Goal: Transaction & Acquisition: Purchase product/service

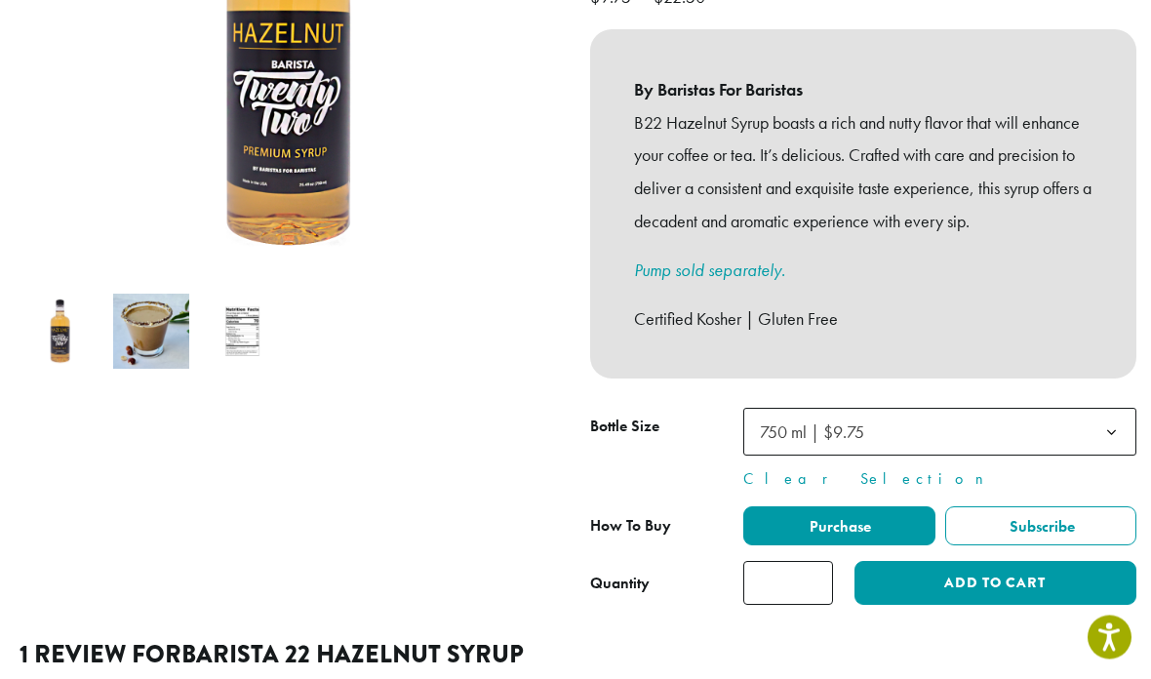
scroll to position [445, 0]
click at [789, 570] on input "*" at bounding box center [788, 583] width 90 height 44
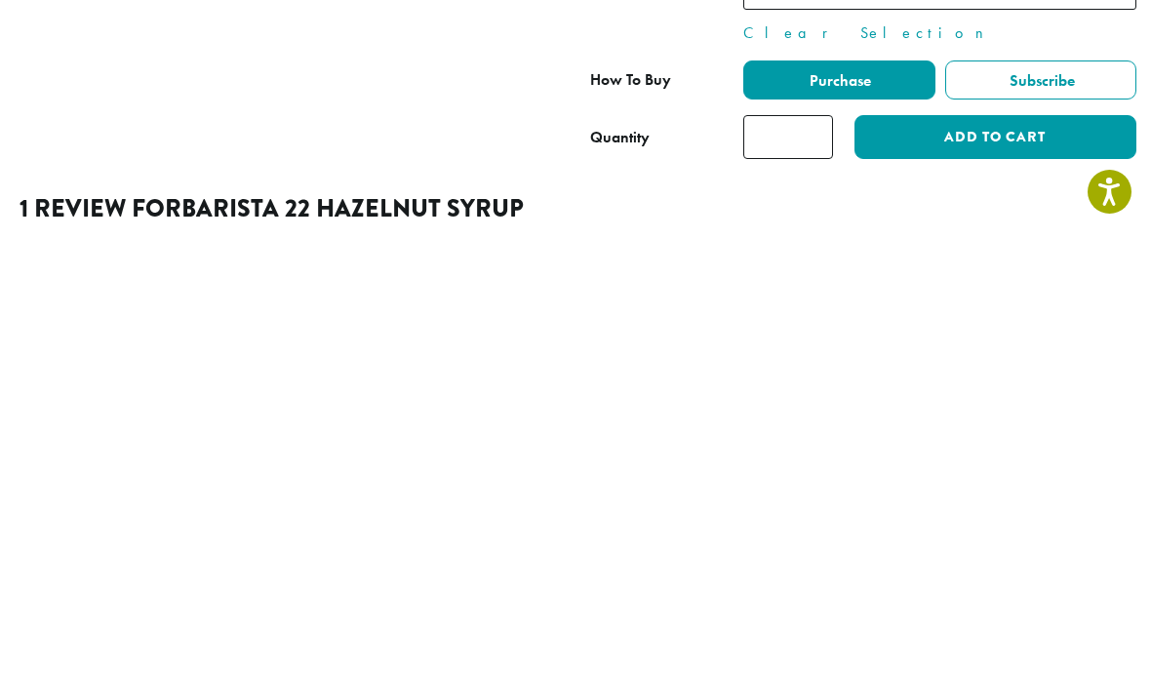
type input "*"
click at [1029, 561] on button "Add to cart" at bounding box center [995, 583] width 282 height 44
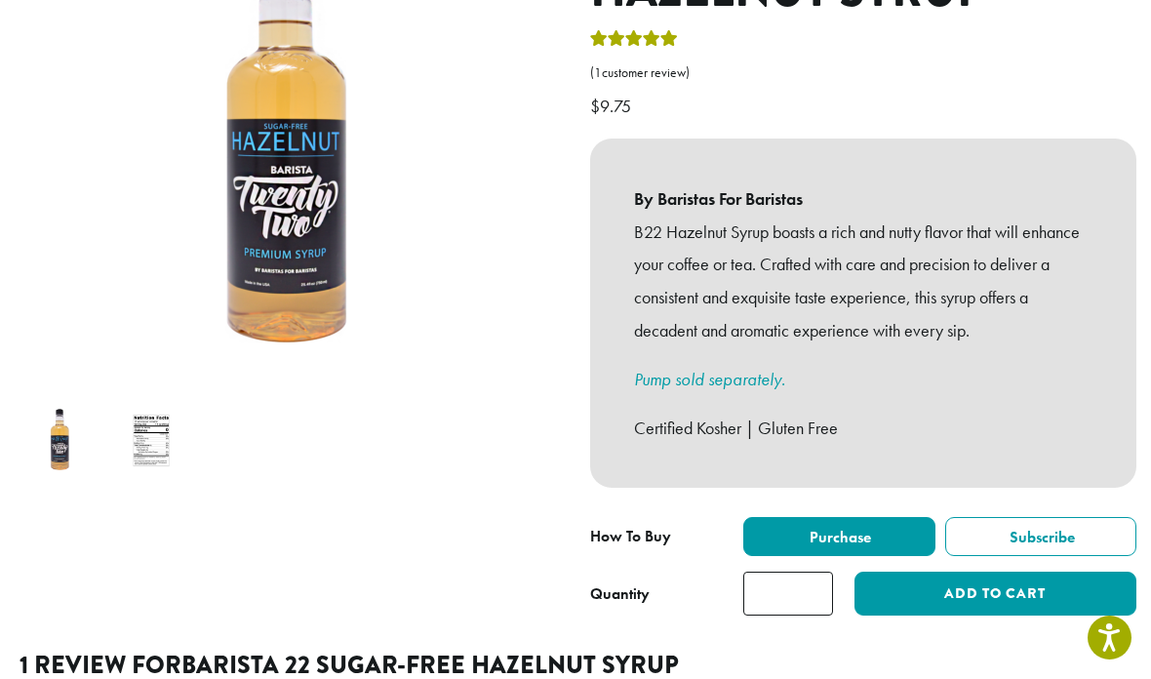
scroll to position [462, 0]
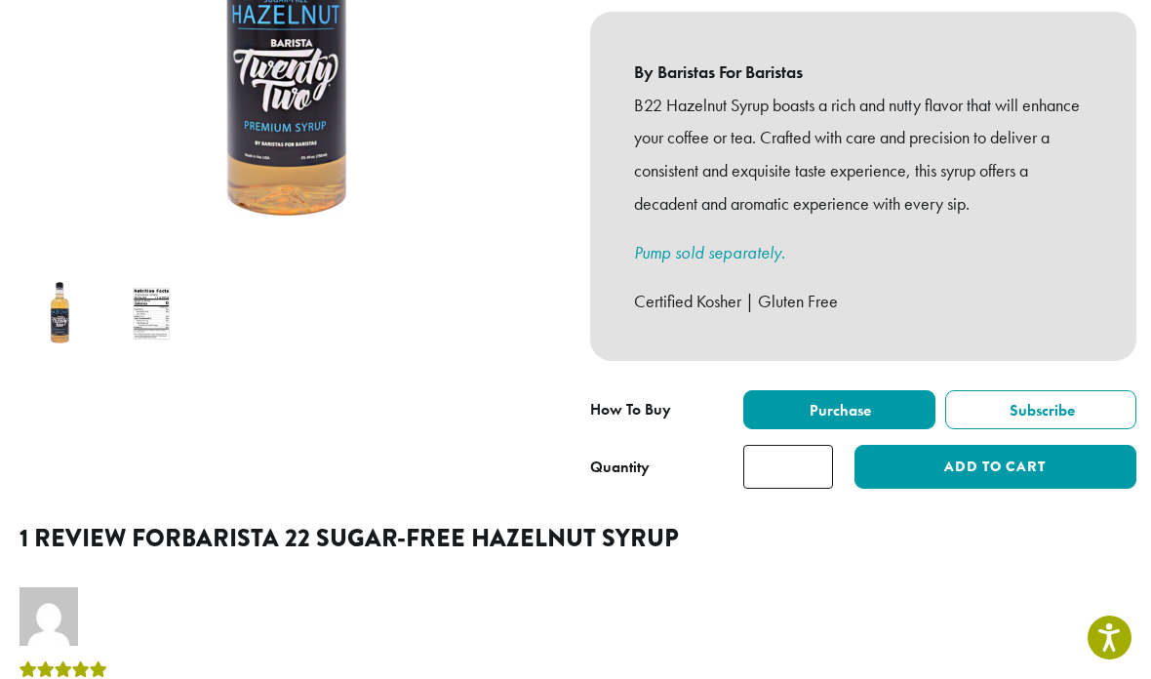
click at [800, 445] on input "*" at bounding box center [788, 467] width 90 height 44
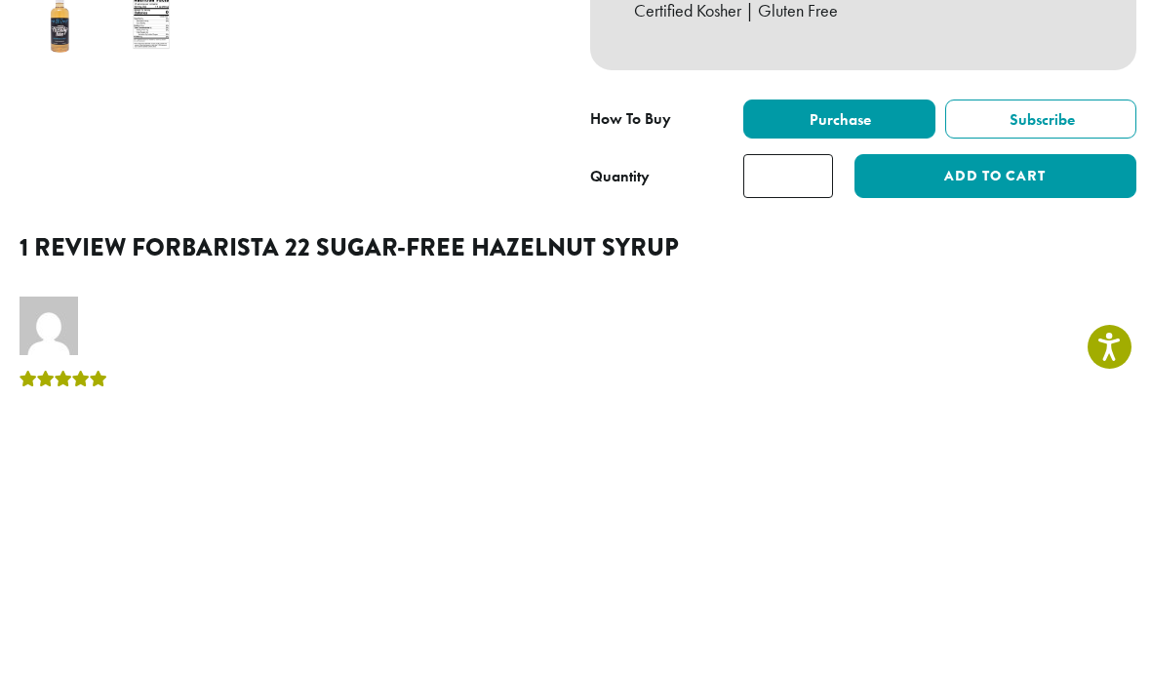
type input "*"
click at [1001, 445] on button "Add to cart" at bounding box center [995, 467] width 282 height 44
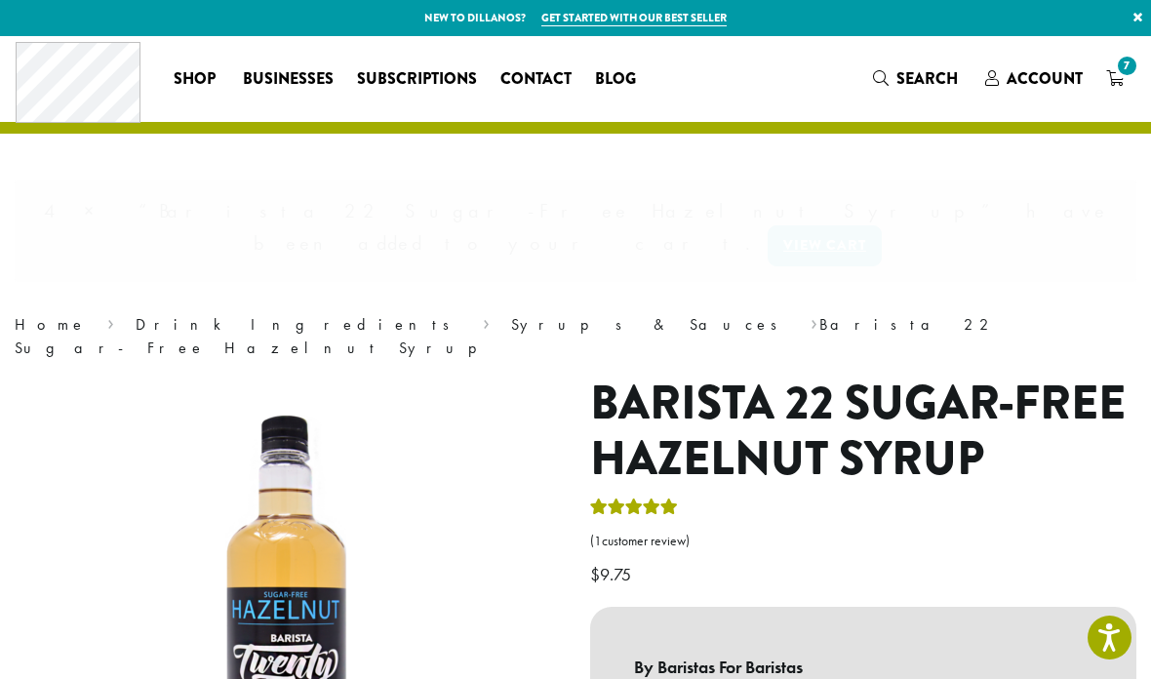
click at [1041, 73] on span "Account" at bounding box center [1044, 78] width 76 height 22
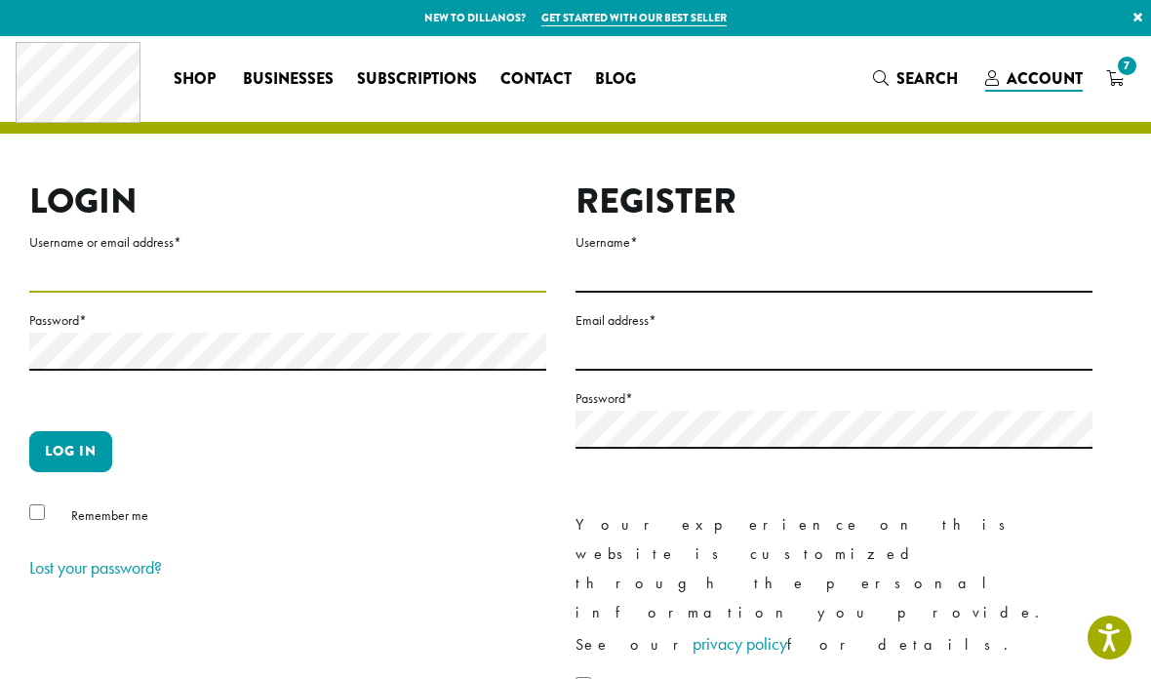
click at [359, 262] on input "Username or email address *" at bounding box center [287, 274] width 517 height 38
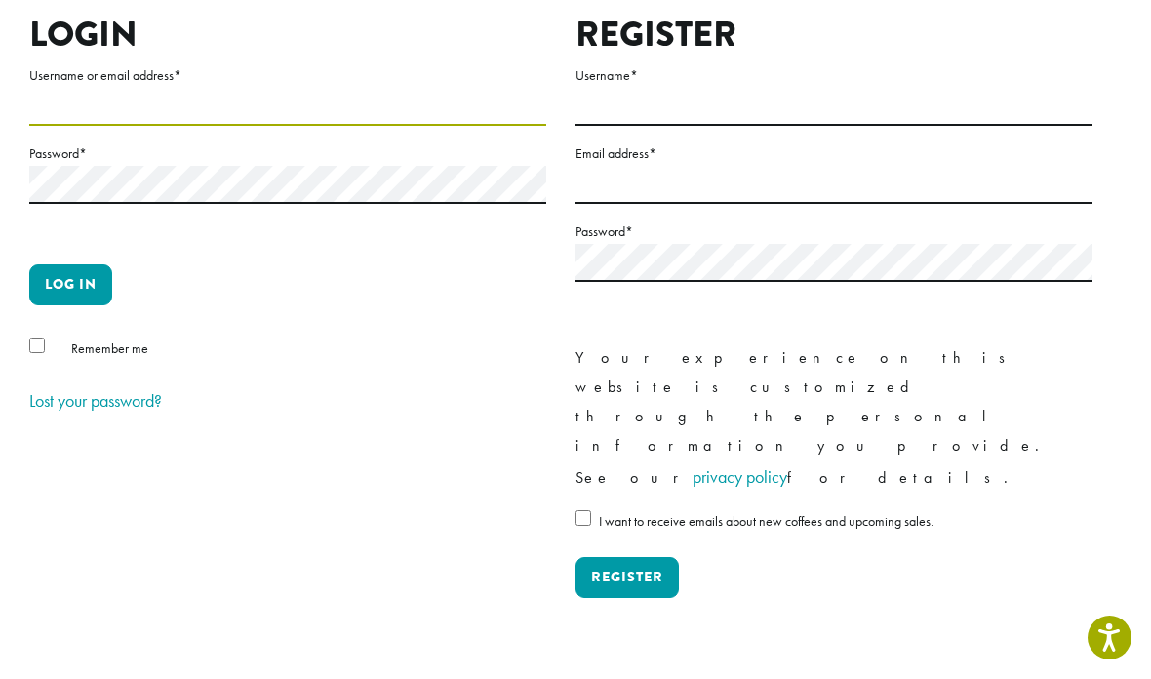
type input "**********"
click at [66, 290] on button "Log in" at bounding box center [70, 284] width 83 height 41
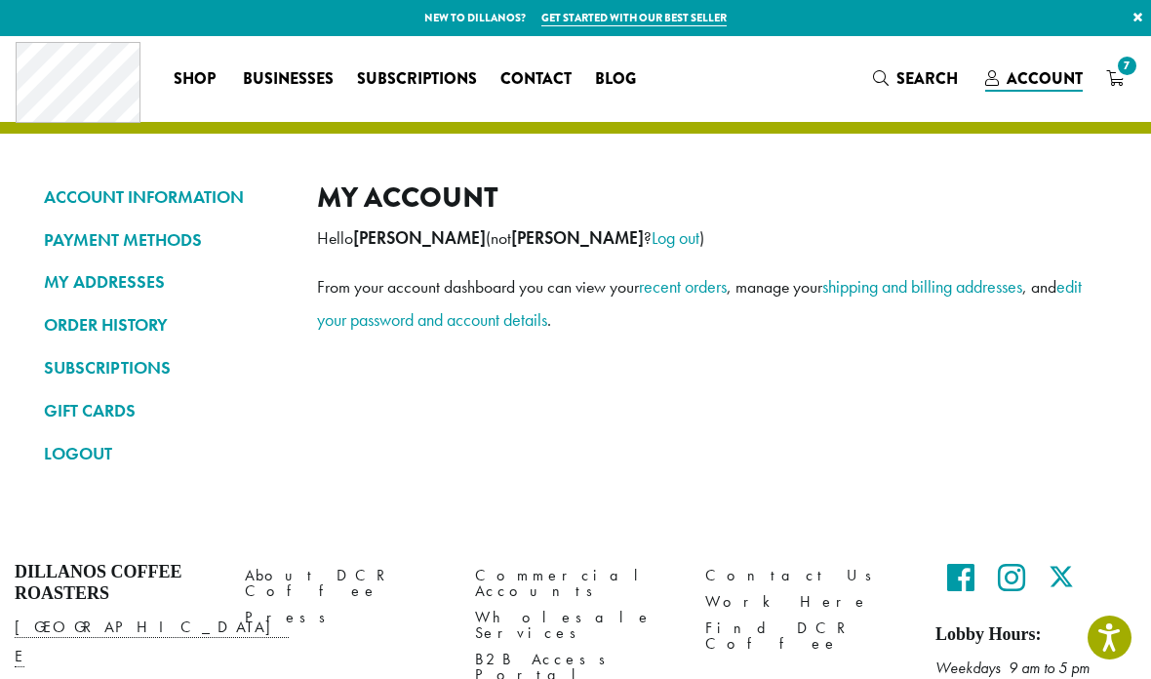
click at [1130, 71] on span "7" at bounding box center [1127, 66] width 26 height 26
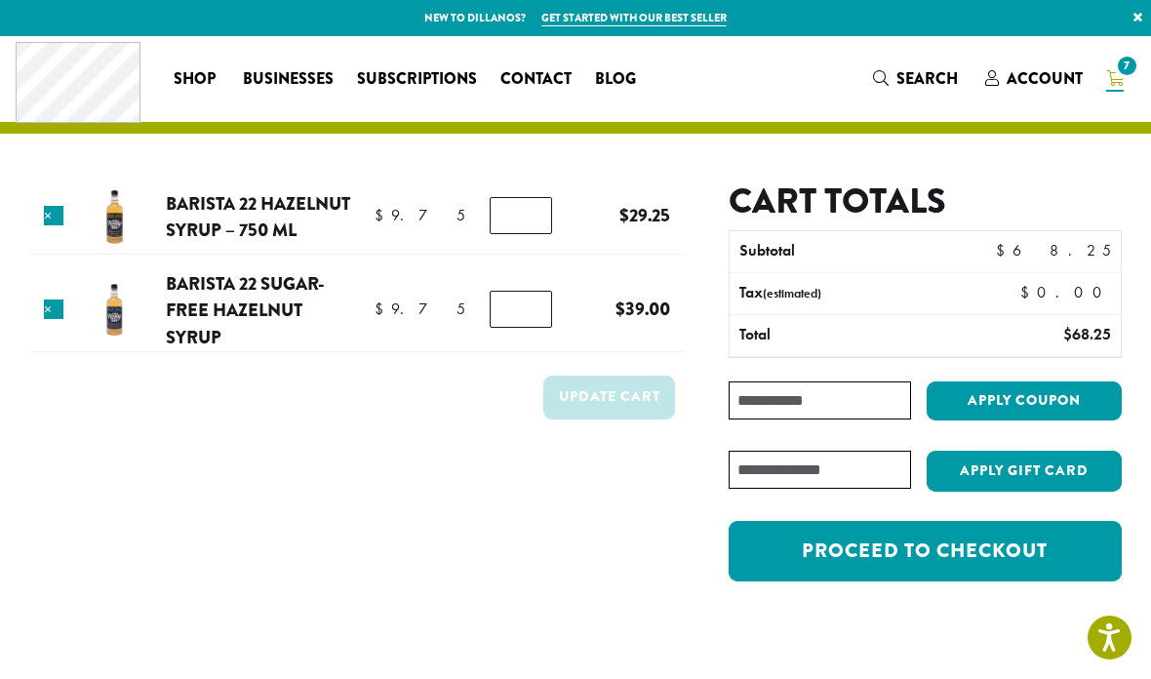
click at [1046, 549] on link "Proceed to checkout" at bounding box center [924, 551] width 393 height 60
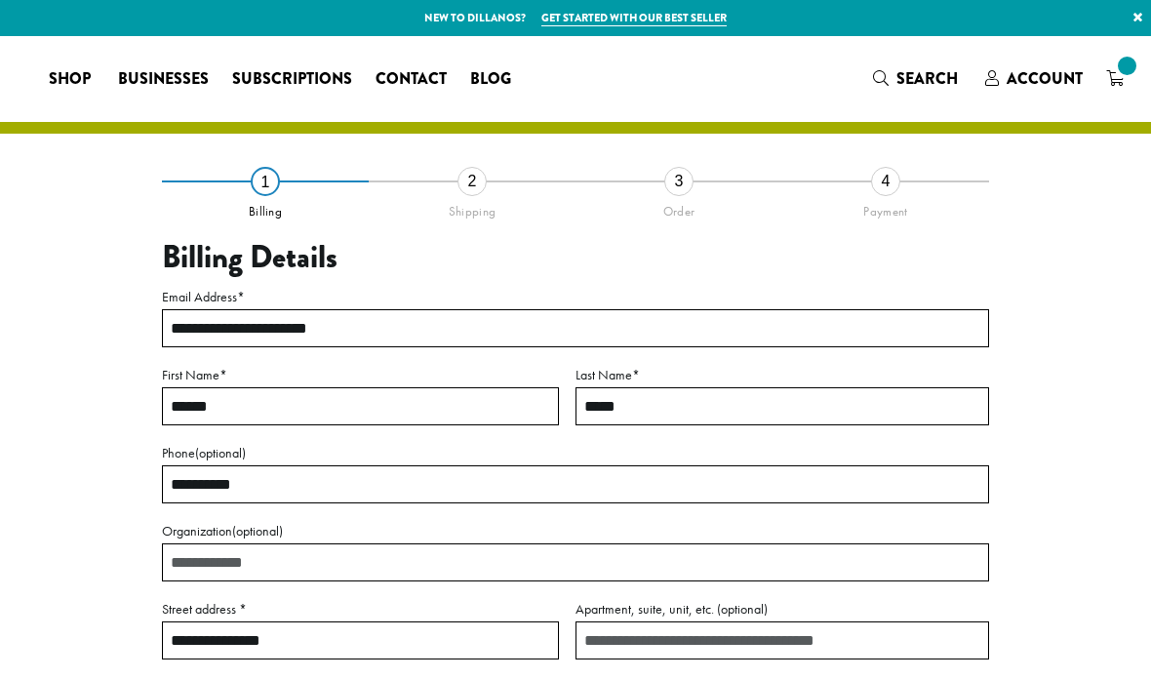
select select "**"
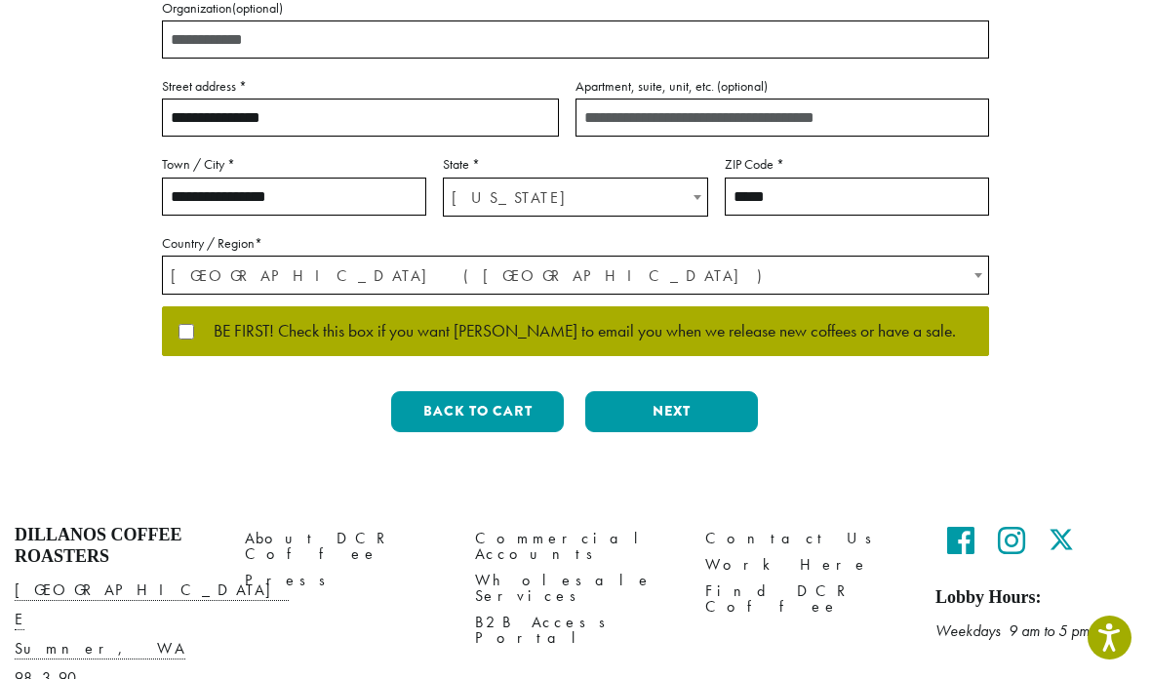
scroll to position [524, 0]
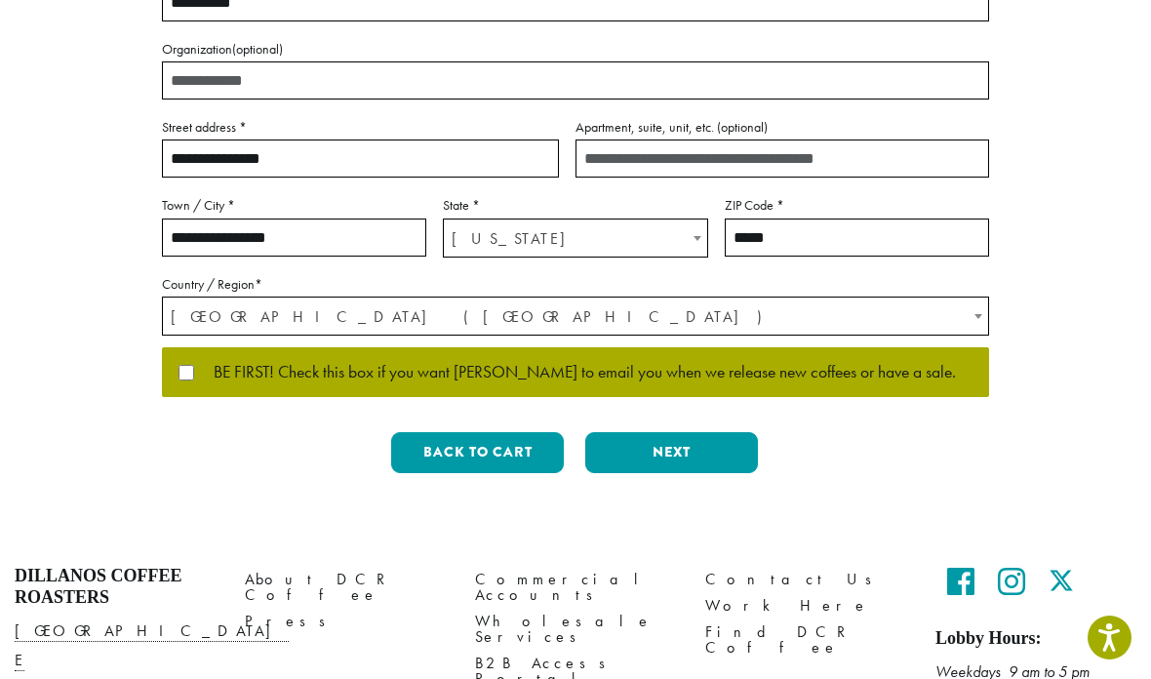
click at [699, 453] on button "Next" at bounding box center [671, 452] width 173 height 41
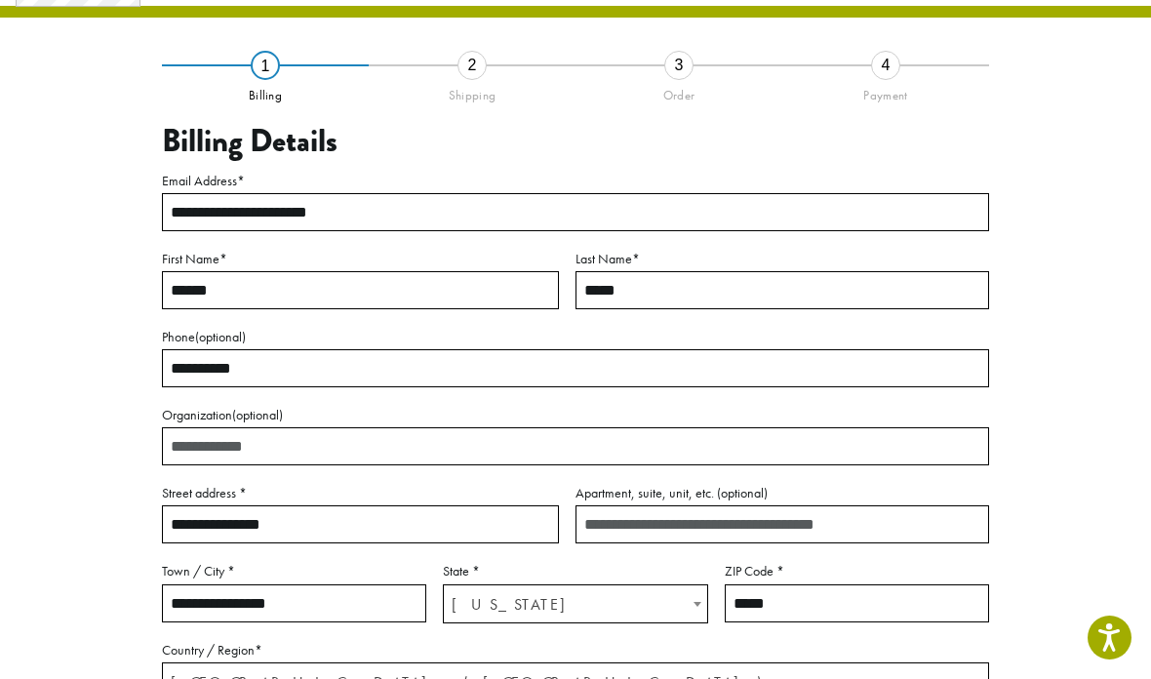
scroll to position [111, 0]
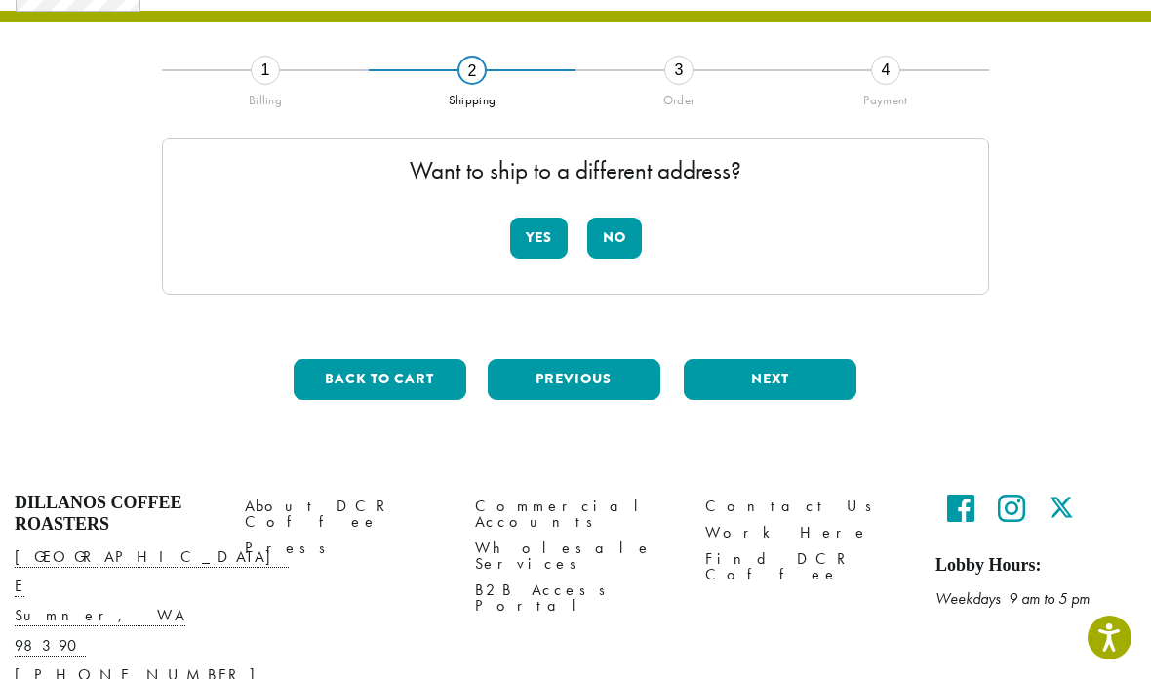
click at [534, 232] on button "Yes" at bounding box center [539, 237] width 58 height 41
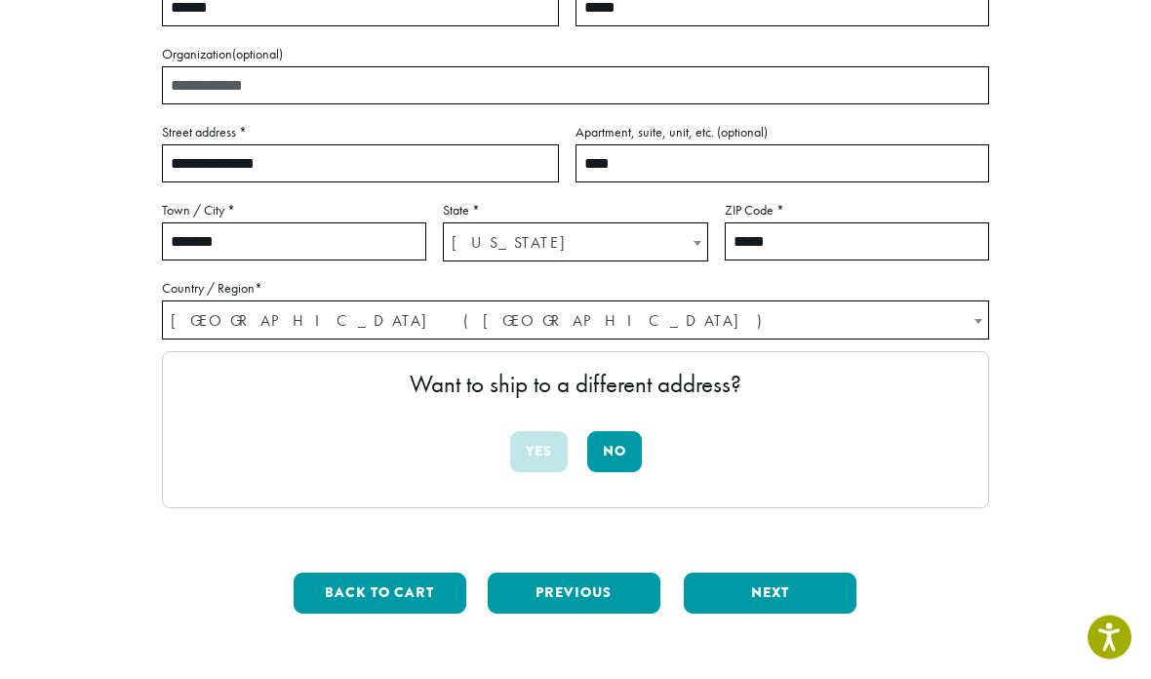
scroll to position [331, 0]
click at [630, 449] on button "No" at bounding box center [614, 451] width 55 height 41
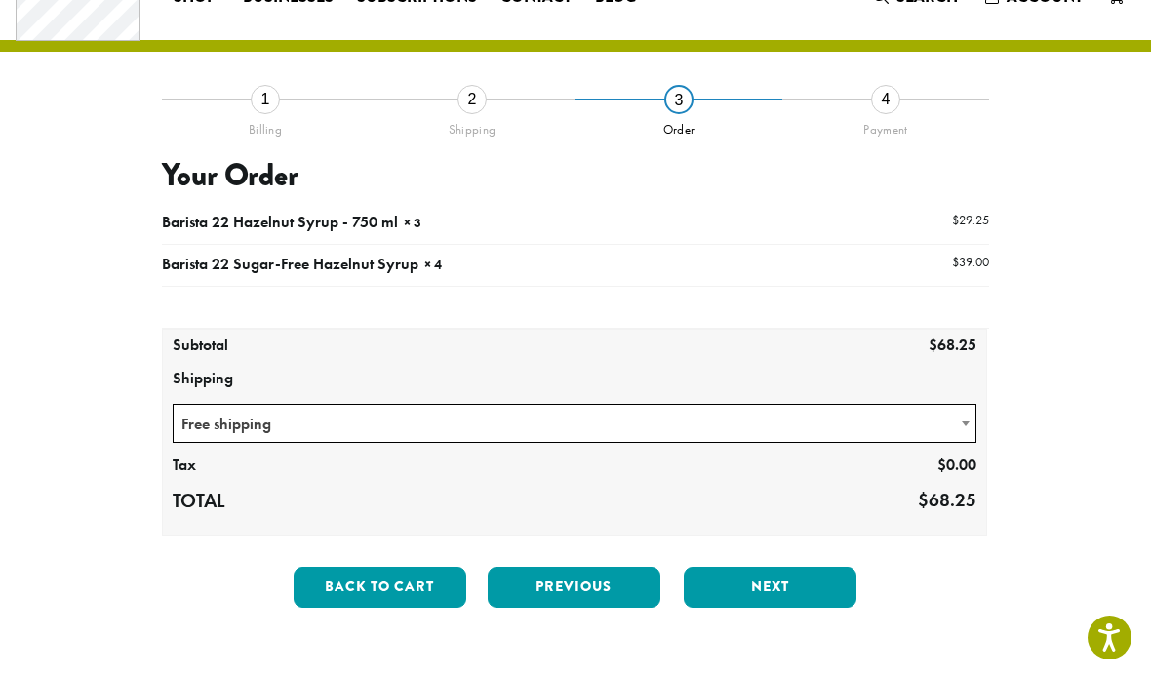
click at [787, 588] on button "Next" at bounding box center [770, 587] width 173 height 41
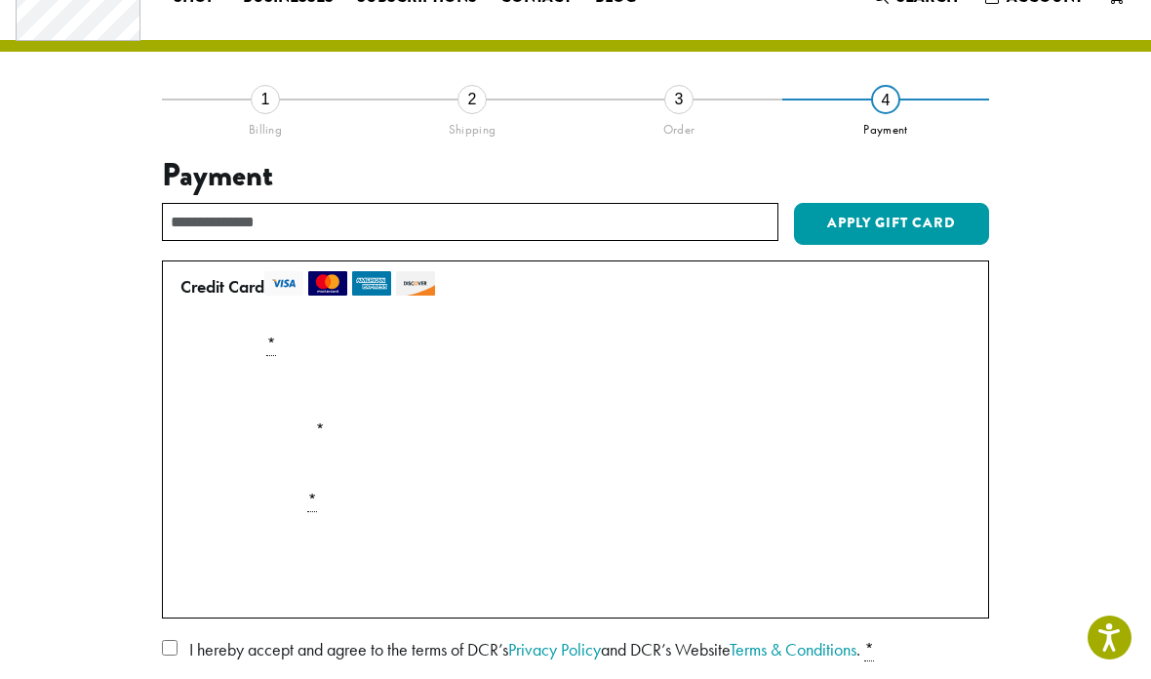
click at [526, 404] on div "Payment Info" at bounding box center [575, 387] width 805 height 55
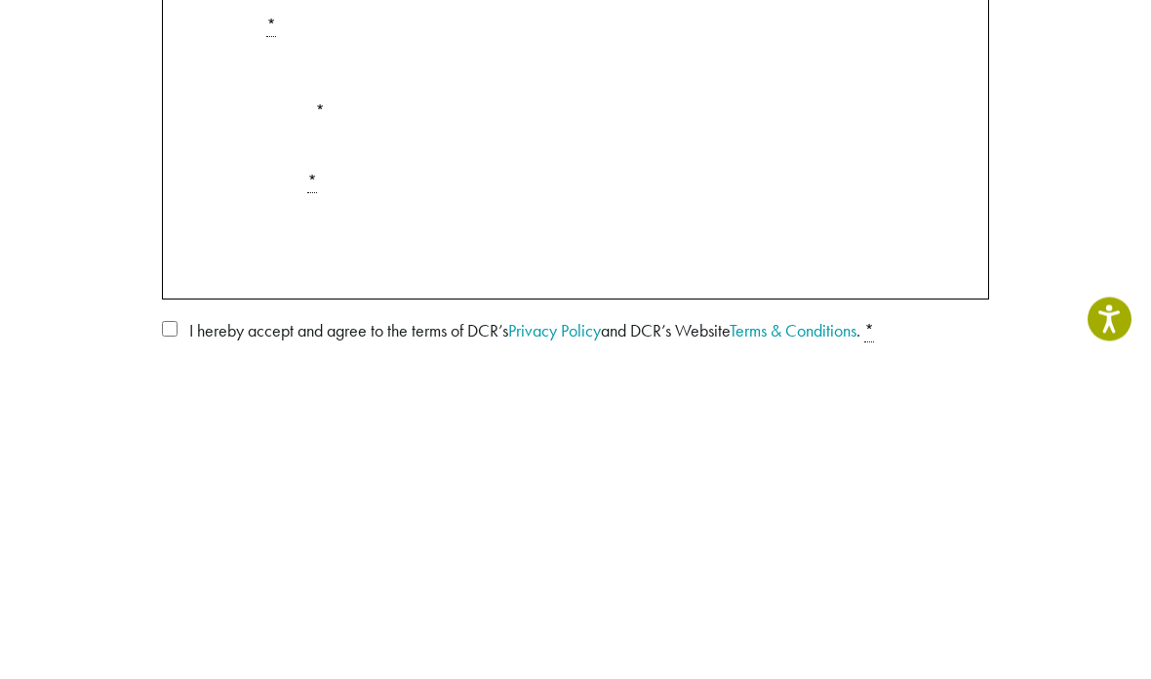
scroll to position [401, 0]
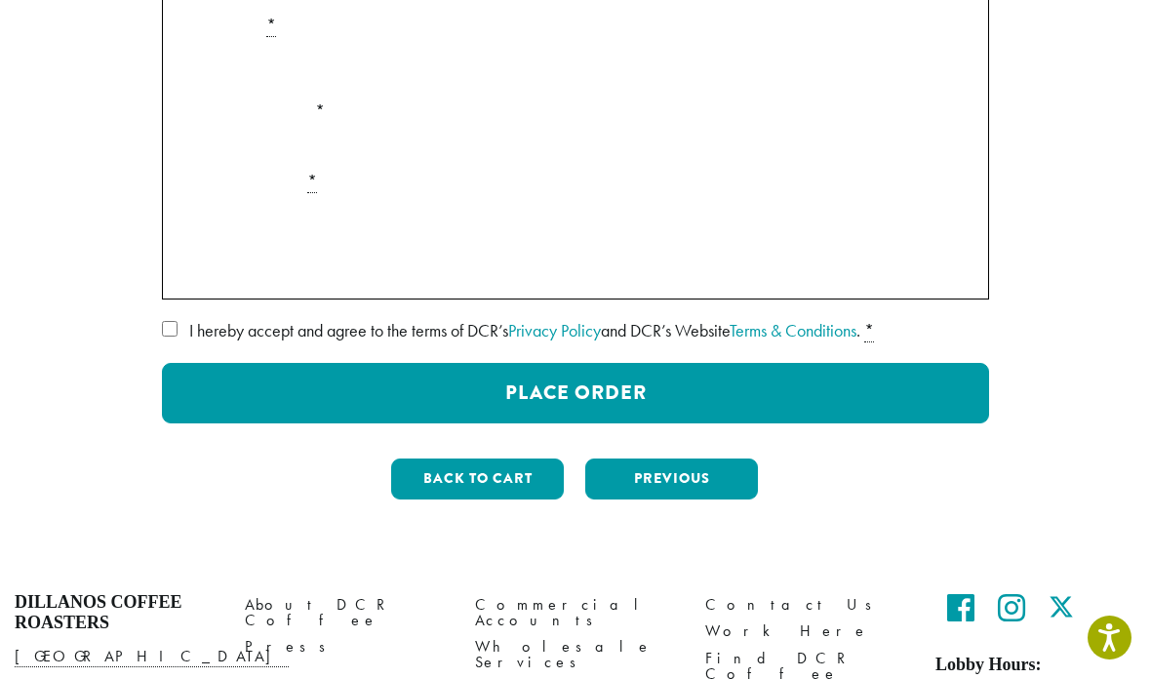
click at [163, 337] on label "I hereby accept and agree to the terms of DCR’s Privacy Policy and DCR’s Websit…" at bounding box center [575, 330] width 827 height 31
click at [685, 395] on button "Place Order" at bounding box center [575, 393] width 827 height 60
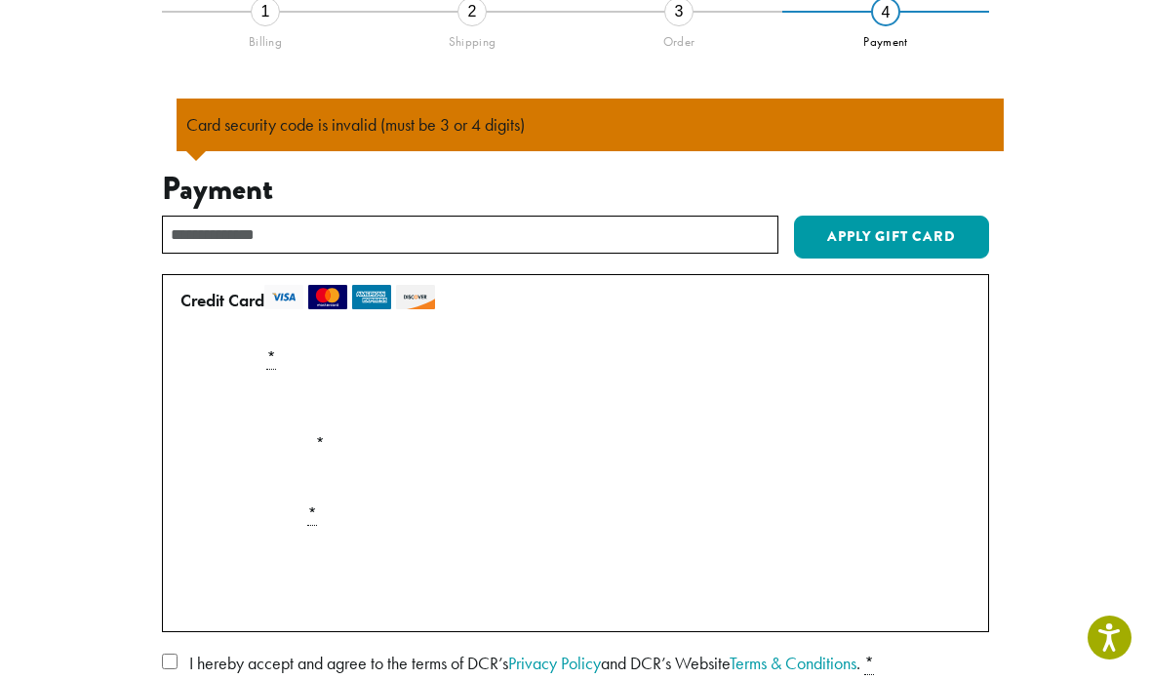
scroll to position [271, 0]
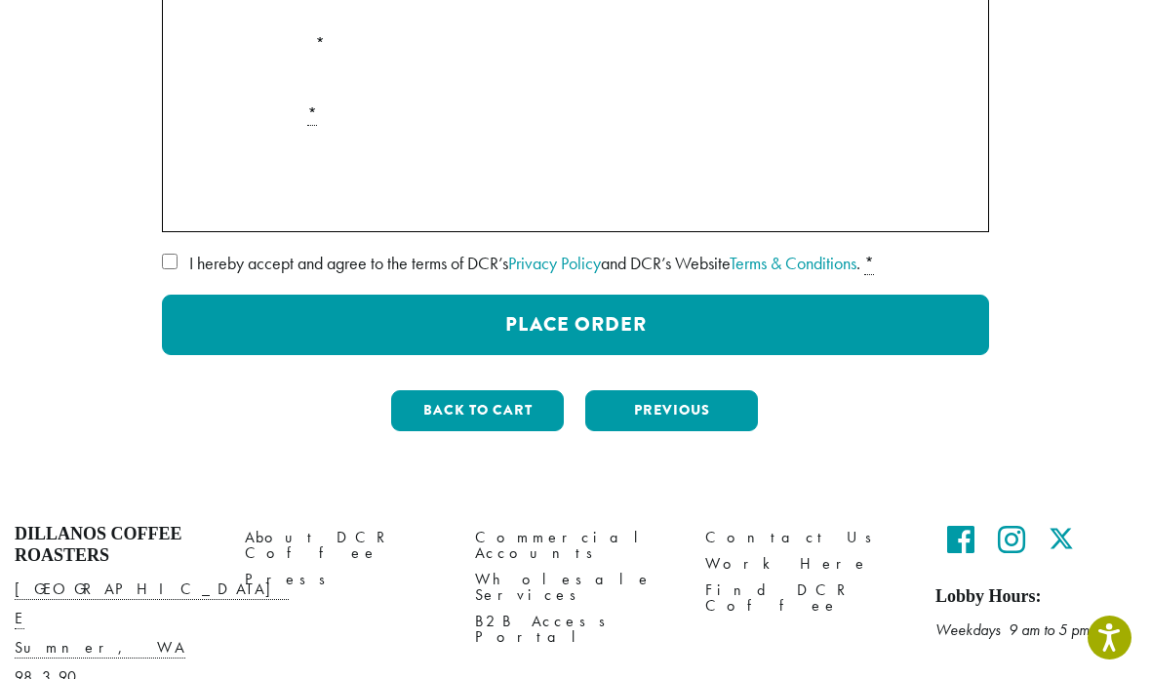
click at [764, 313] on button "Place Order" at bounding box center [575, 324] width 827 height 60
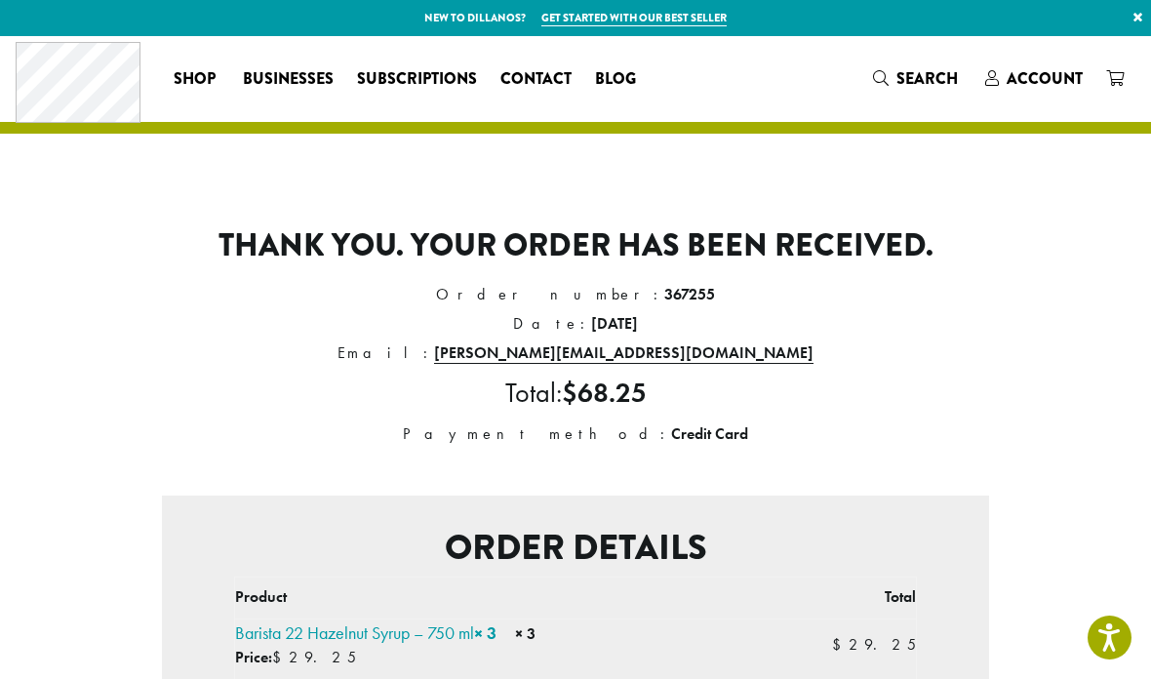
click at [671, 438] on strong "Credit Card" at bounding box center [709, 433] width 77 height 20
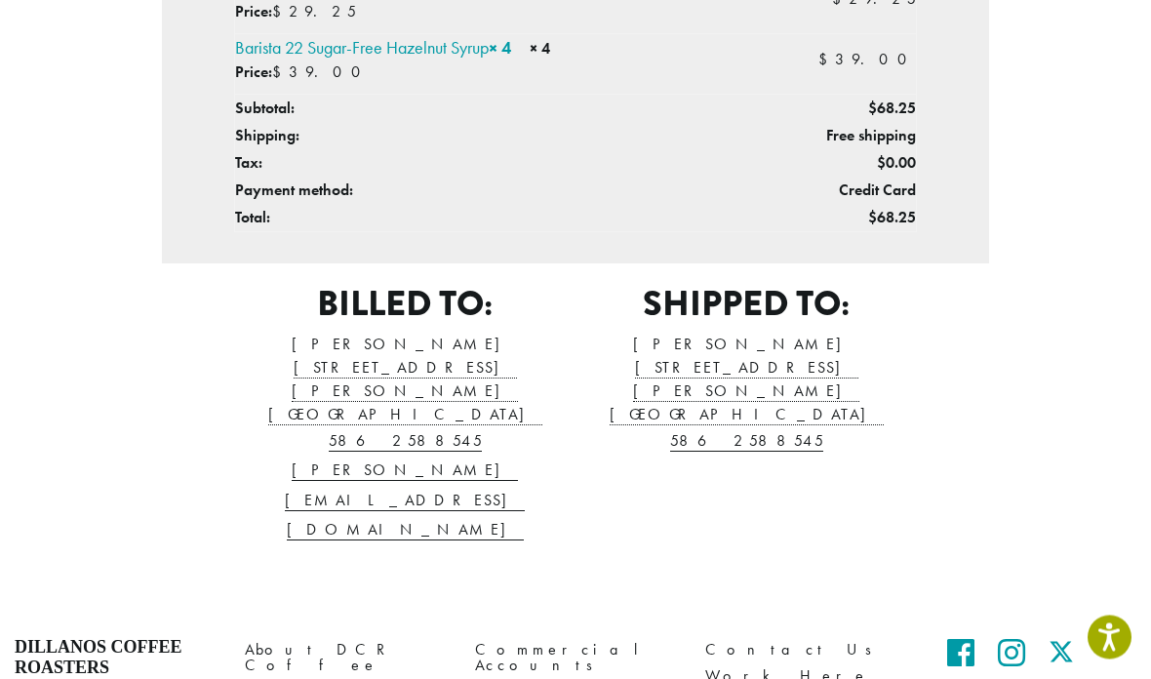
scroll to position [676, 0]
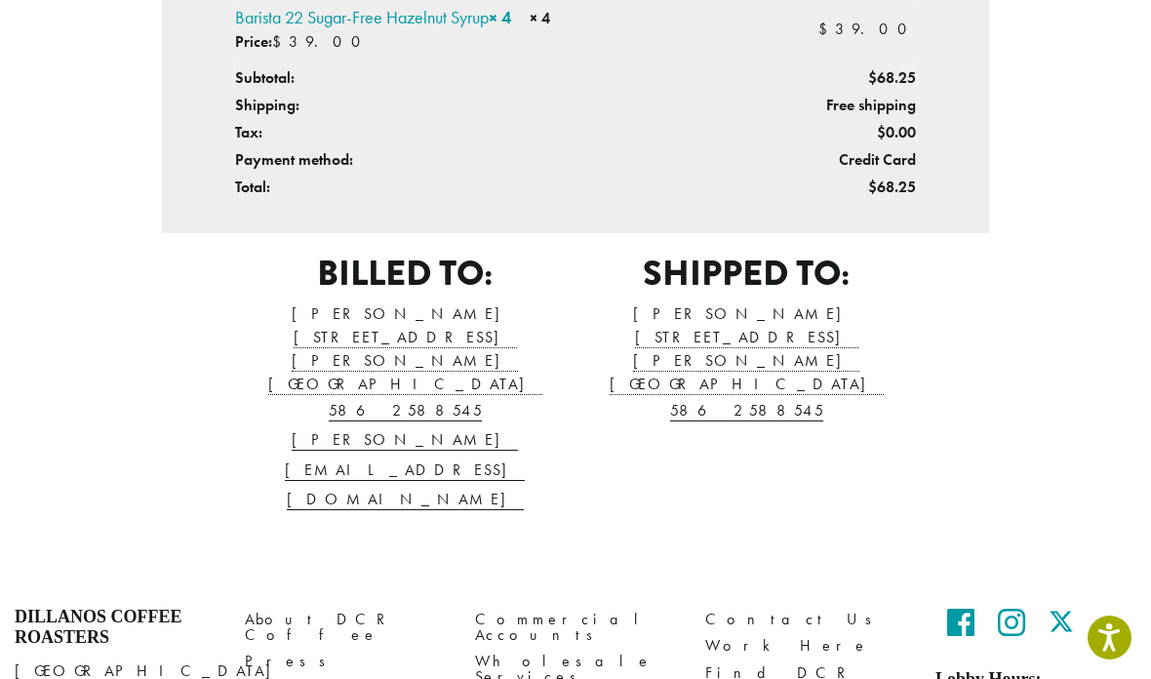
click at [1007, 236] on div "Thank you. Your order has been received. Order number: 367255 Date: [DATE] Emai…" at bounding box center [575, 17] width 1092 height 1025
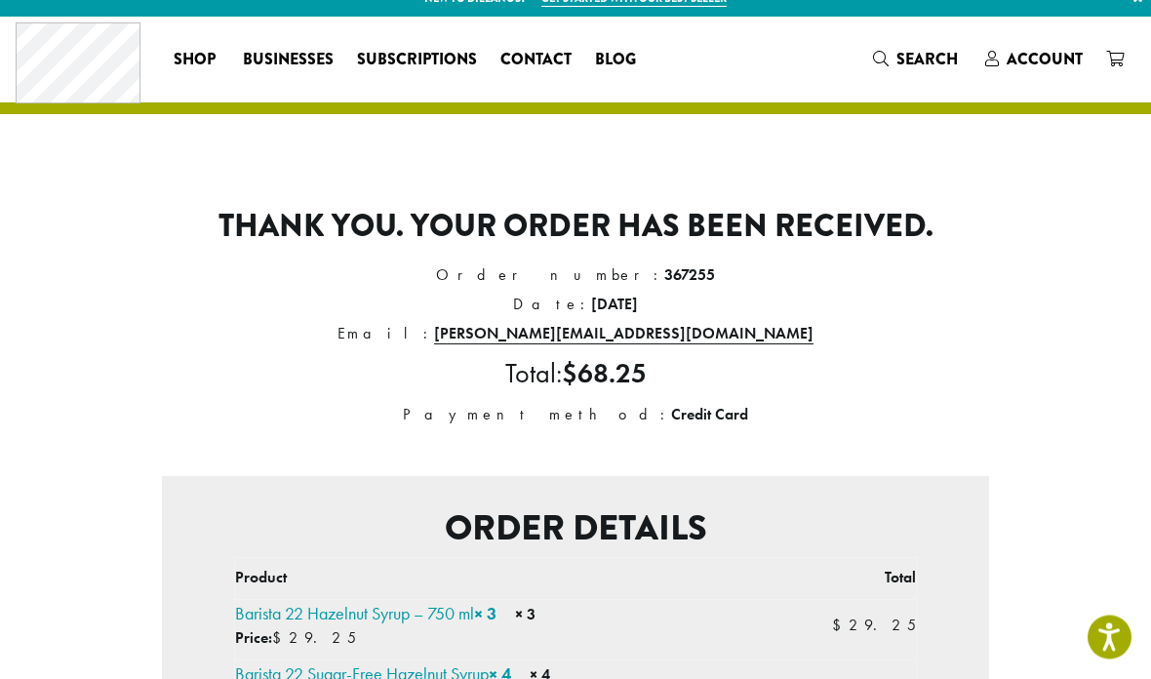
scroll to position [0, 0]
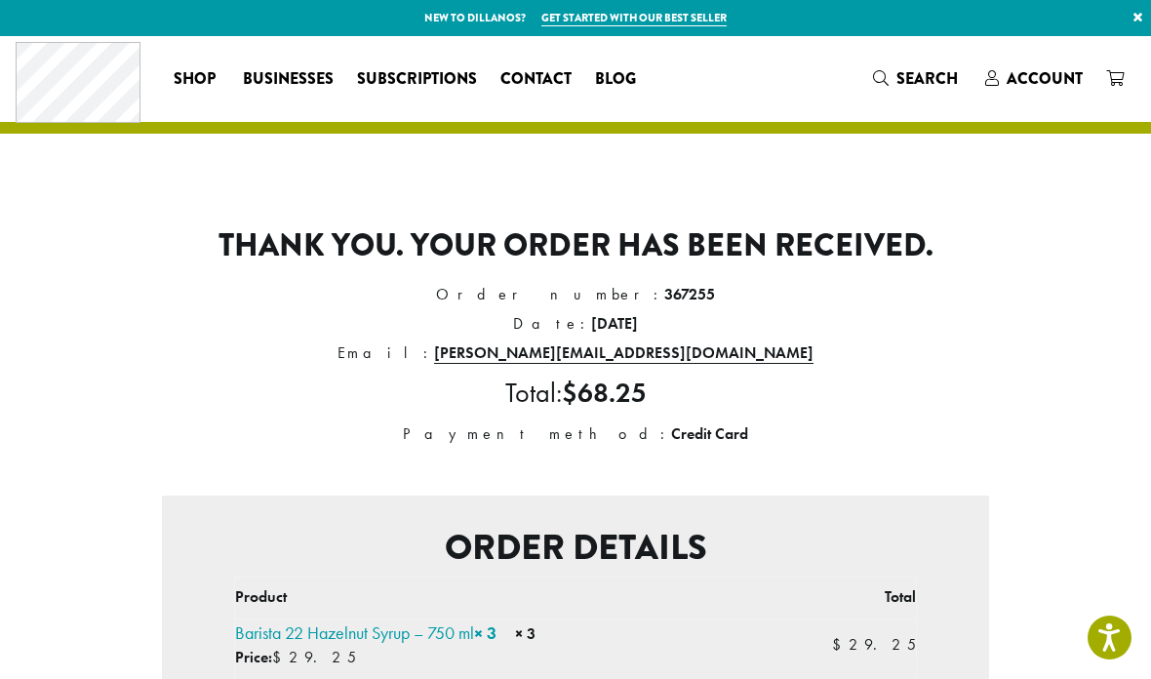
click at [1029, 81] on span "Account" at bounding box center [1044, 78] width 76 height 22
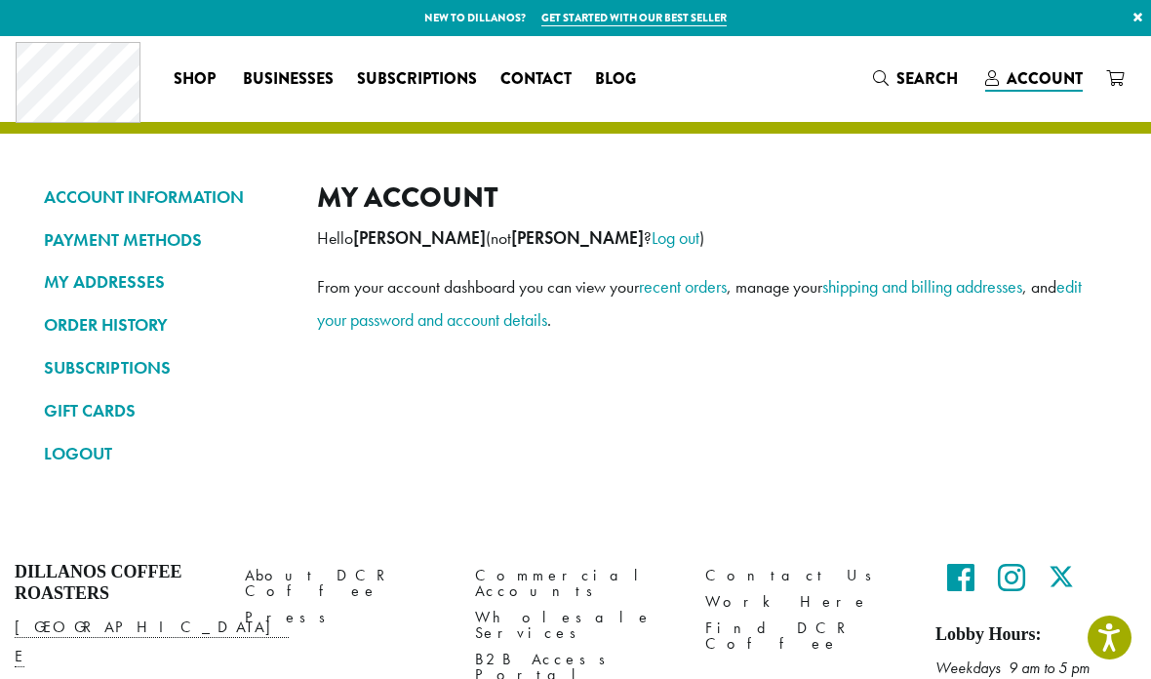
click at [153, 318] on link "ORDER HISTORY" at bounding box center [166, 324] width 244 height 33
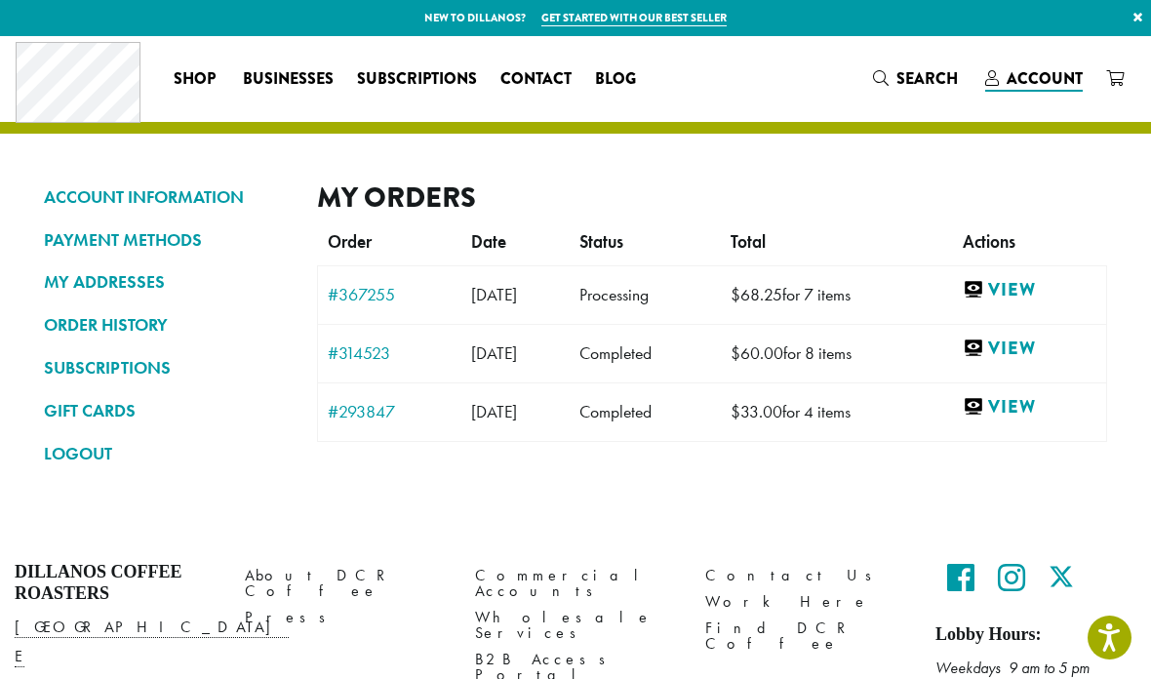
click at [1046, 285] on link "View" at bounding box center [1029, 290] width 134 height 24
click at [1049, 278] on link "View" at bounding box center [1029, 290] width 134 height 24
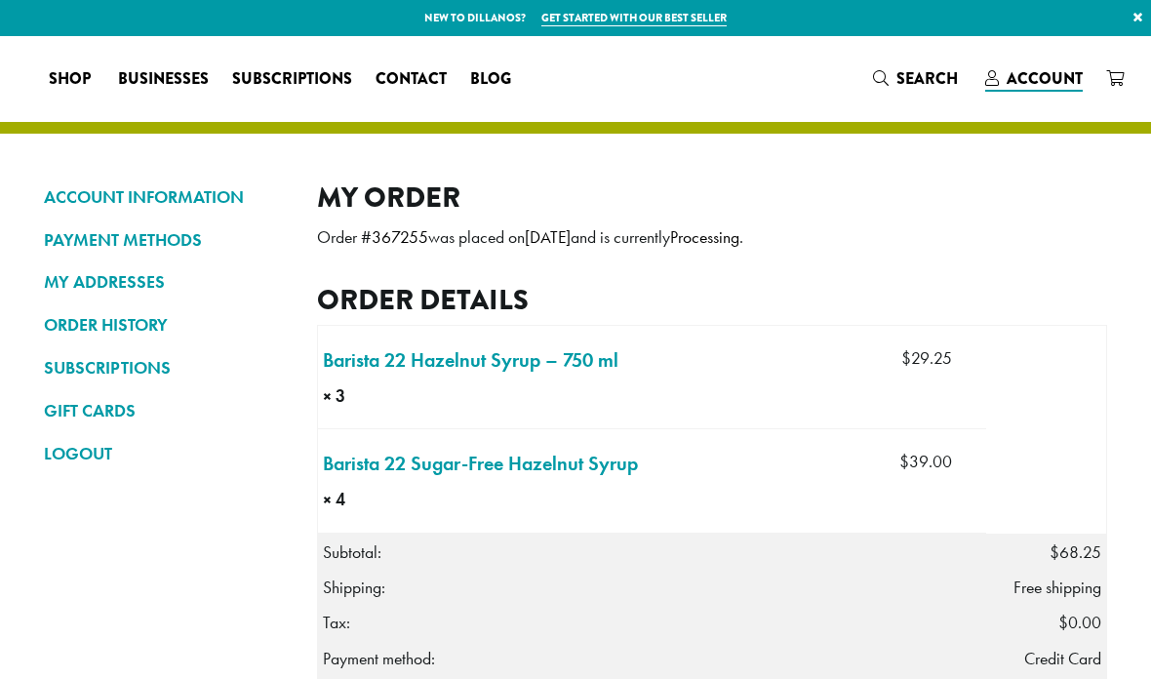
click at [1020, 221] on p "Order # 367255 was placed on September 16, 2025 and is currently Processing ." at bounding box center [712, 237] width 790 height 32
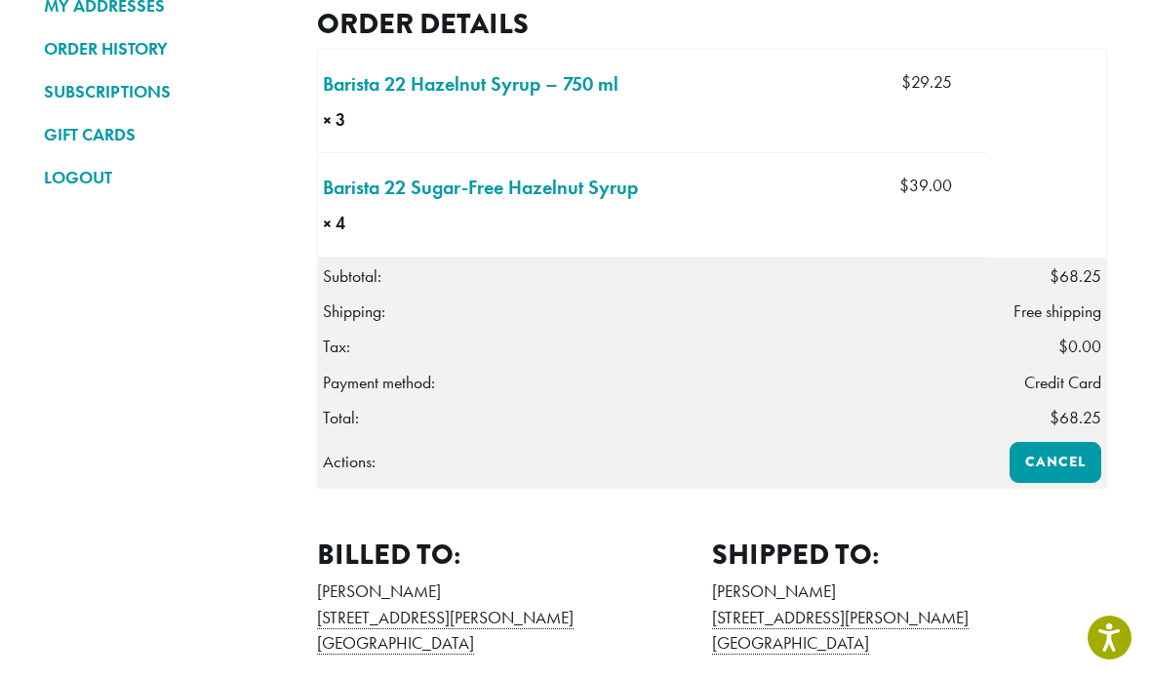
scroll to position [273, 0]
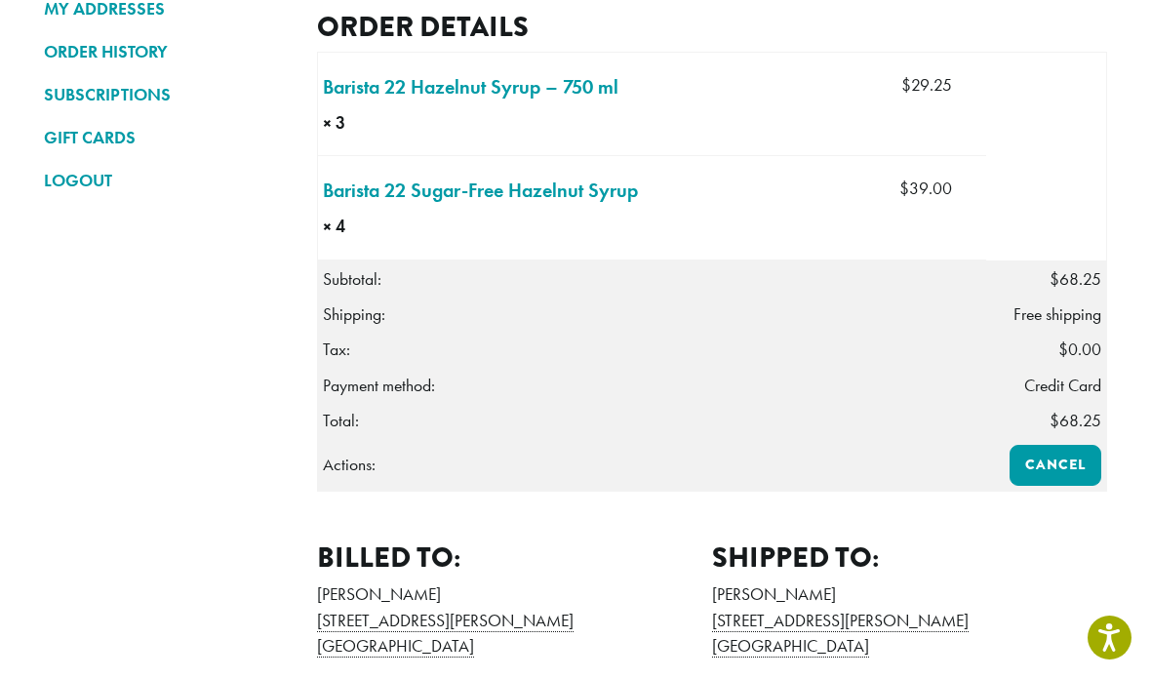
click at [1058, 458] on link "Cancel" at bounding box center [1055, 465] width 92 height 41
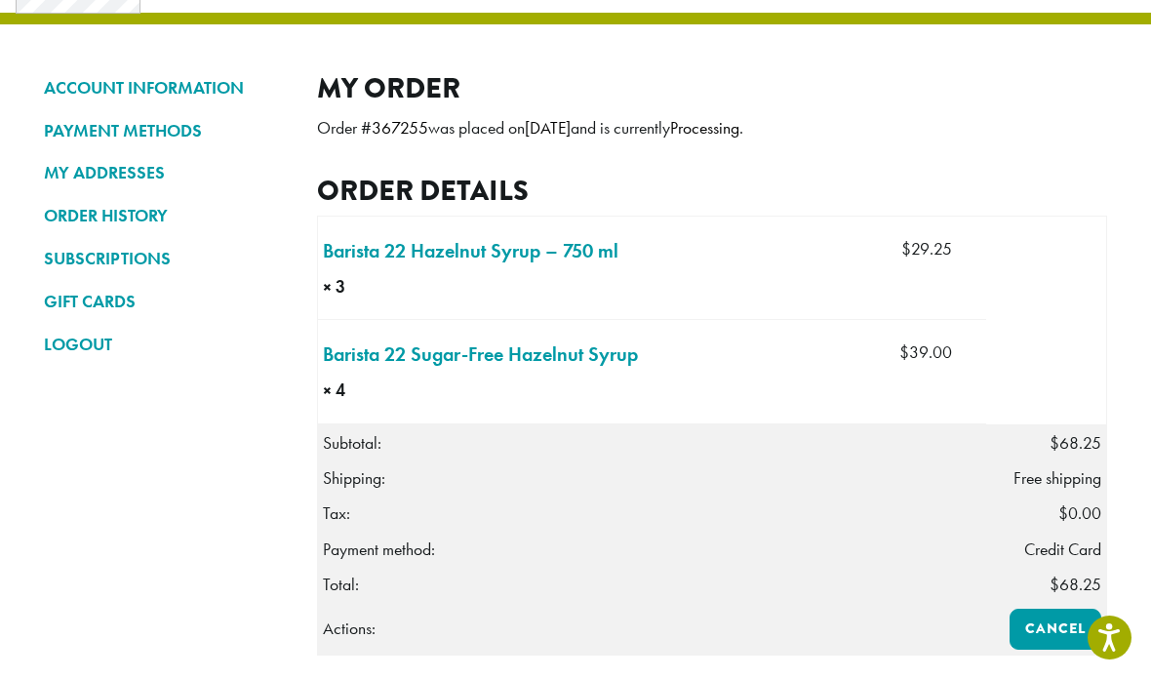
scroll to position [98, 0]
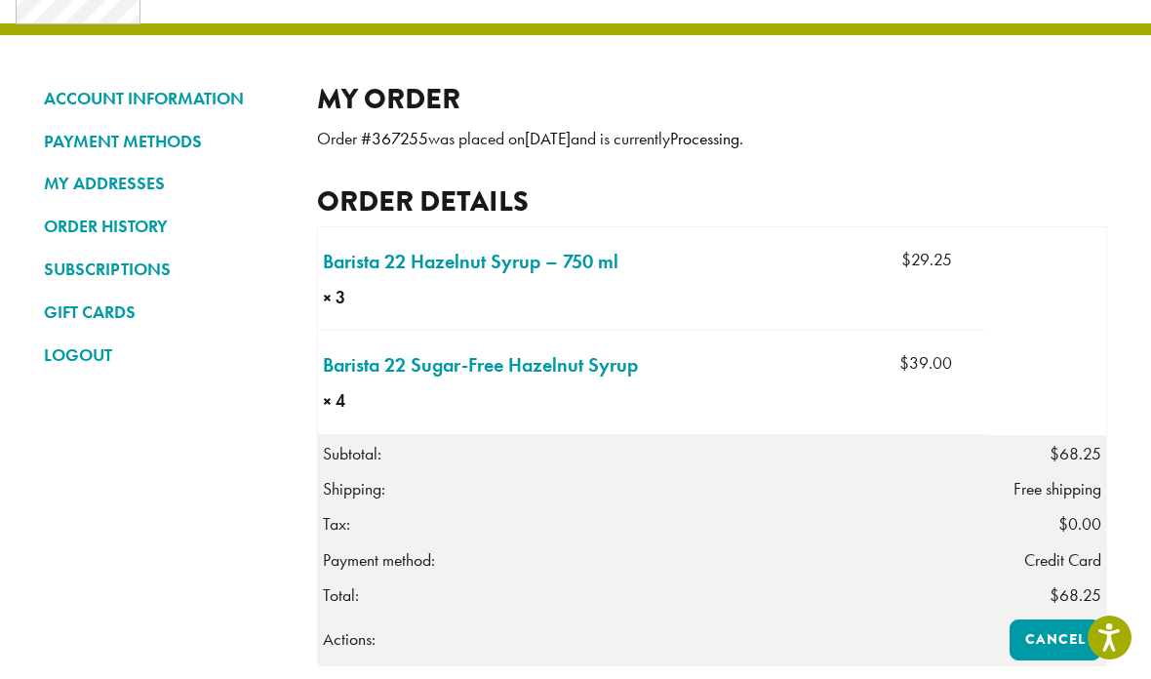
click at [599, 260] on link "Barista 22 Hazelnut Syrup – 750 ml × 3" at bounding box center [470, 261] width 295 height 29
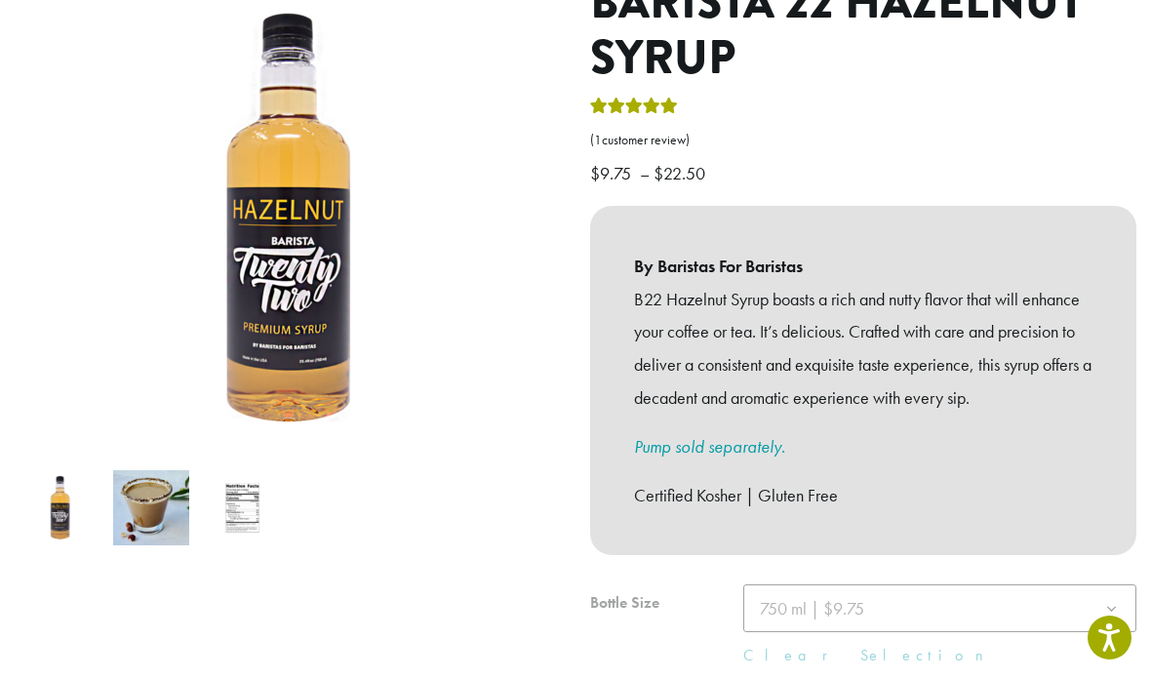
scroll to position [385, 0]
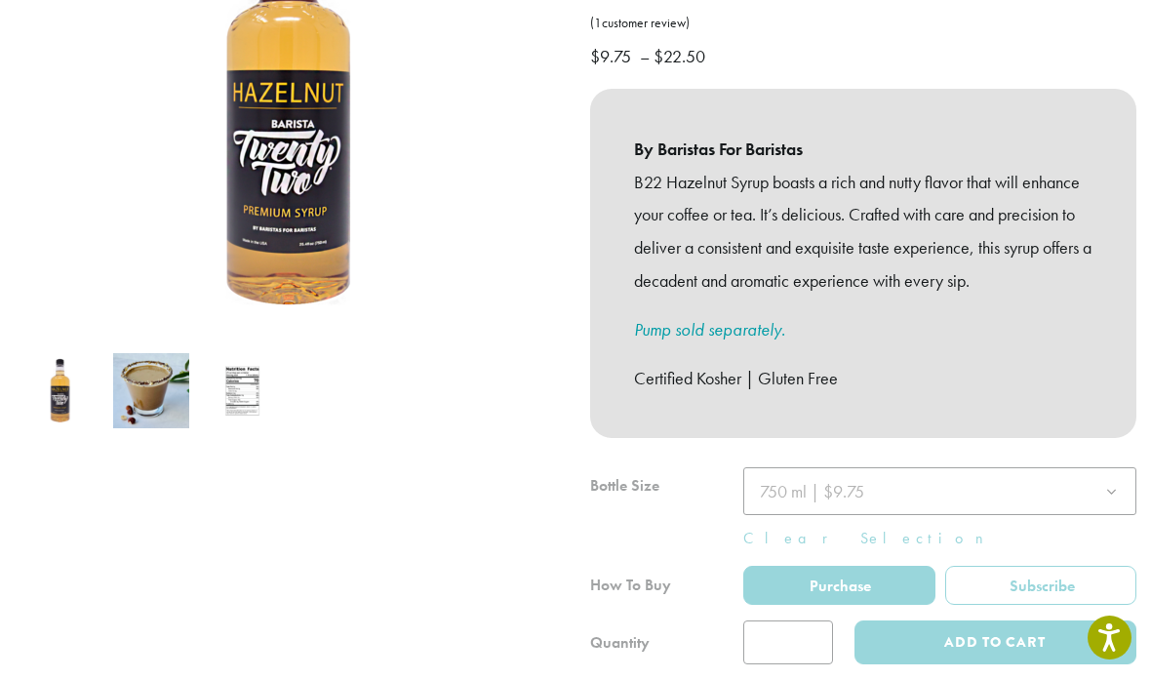
click at [806, 612] on div at bounding box center [863, 565] width 546 height 197
click at [628, 656] on div "**********" at bounding box center [575, 659] width 1151 height 2017
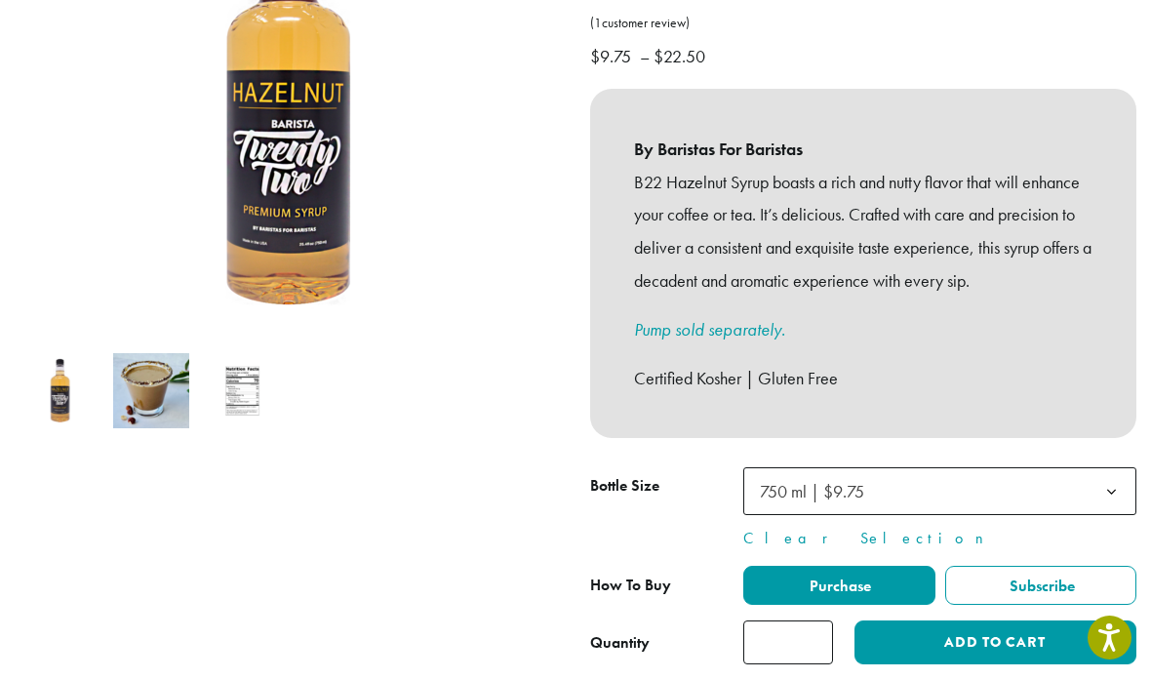
click at [791, 620] on input "*" at bounding box center [788, 642] width 90 height 44
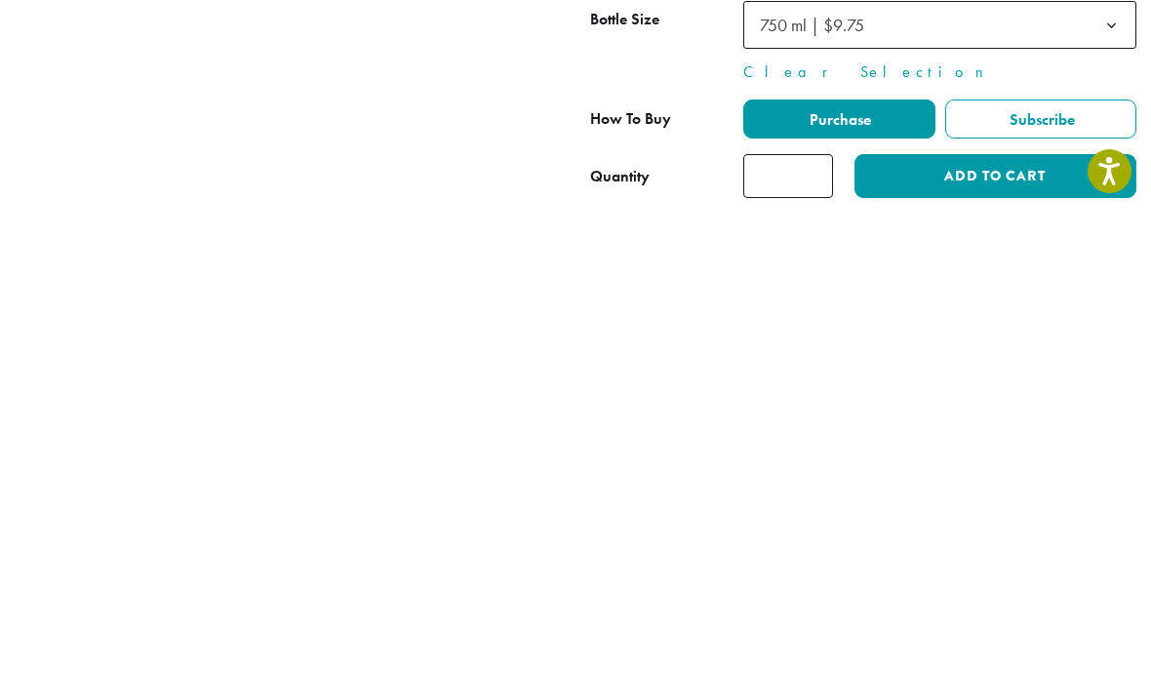
click at [807, 620] on input "*" at bounding box center [788, 642] width 90 height 44
type input "*"
click at [981, 620] on button "Add to cart" at bounding box center [995, 642] width 282 height 44
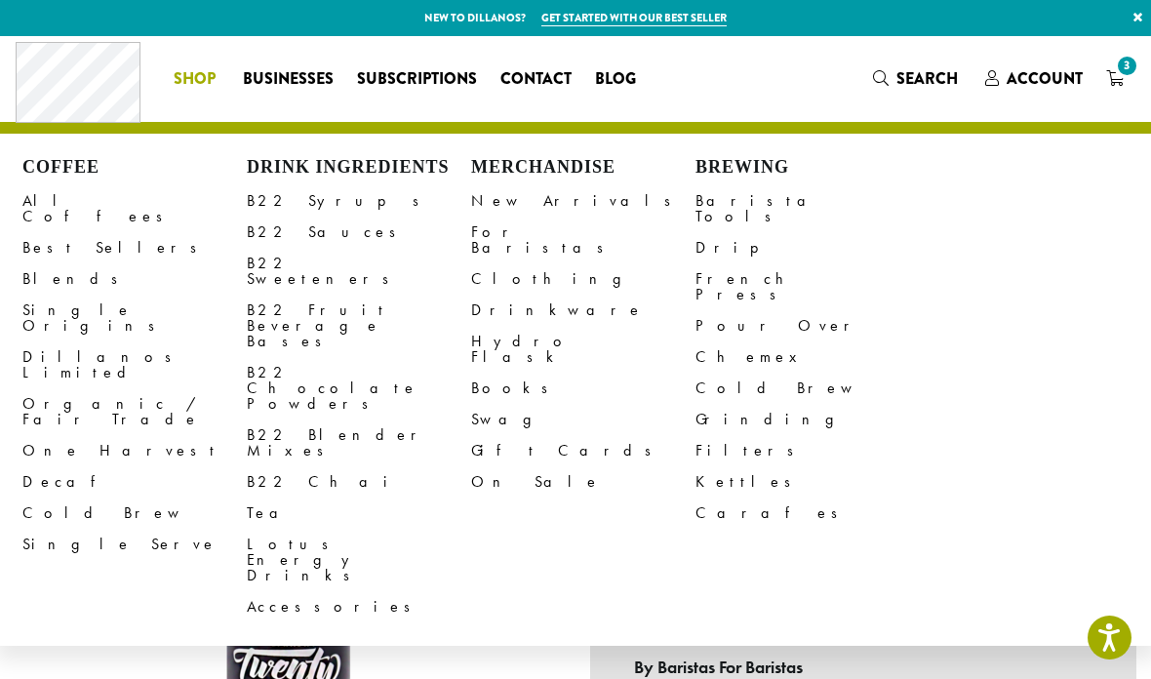
click at [297, 210] on link "B22 Syrups" at bounding box center [359, 200] width 224 height 31
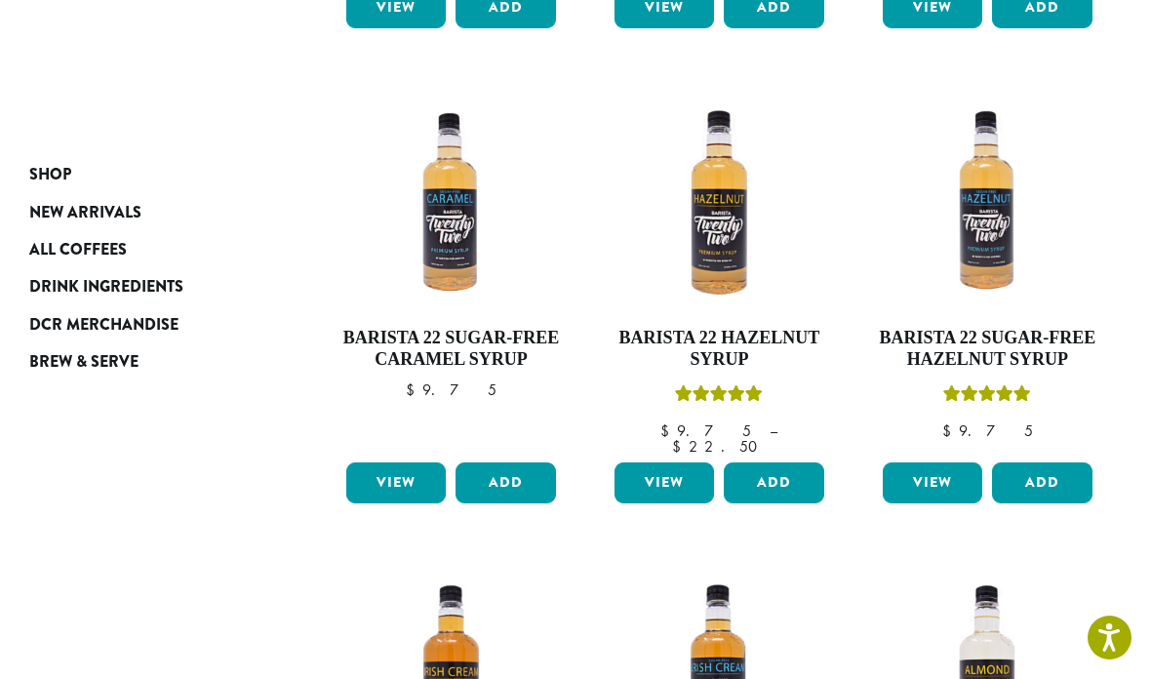
scroll to position [715, 0]
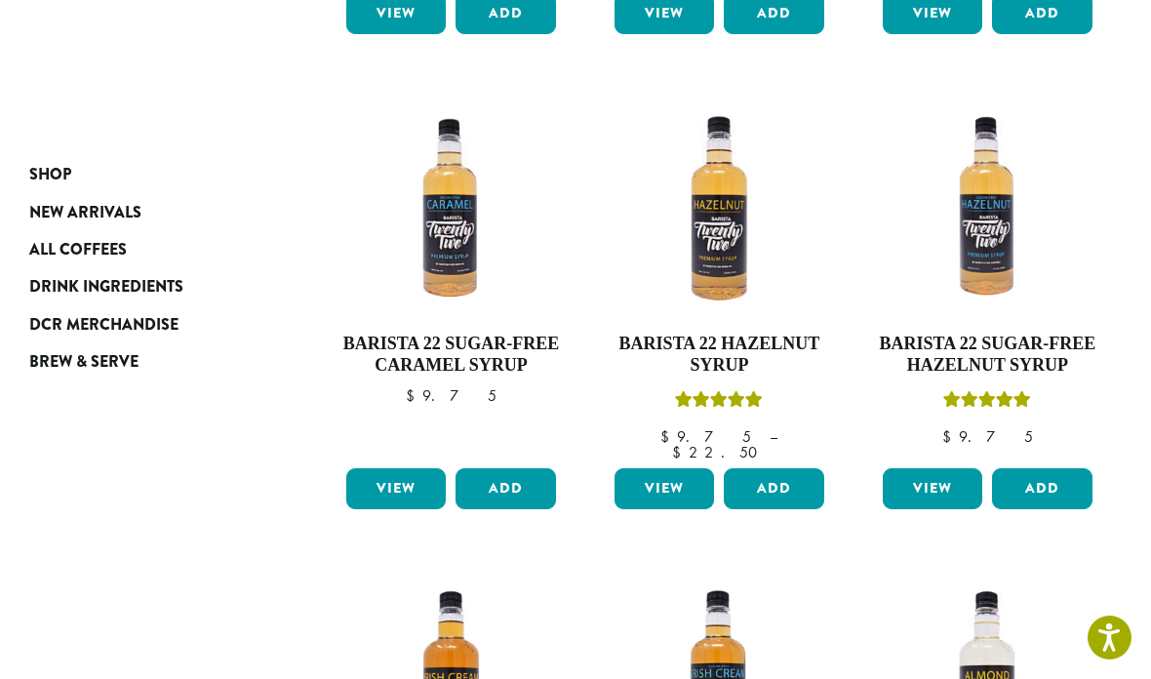
click at [939, 468] on link "View" at bounding box center [931, 488] width 99 height 41
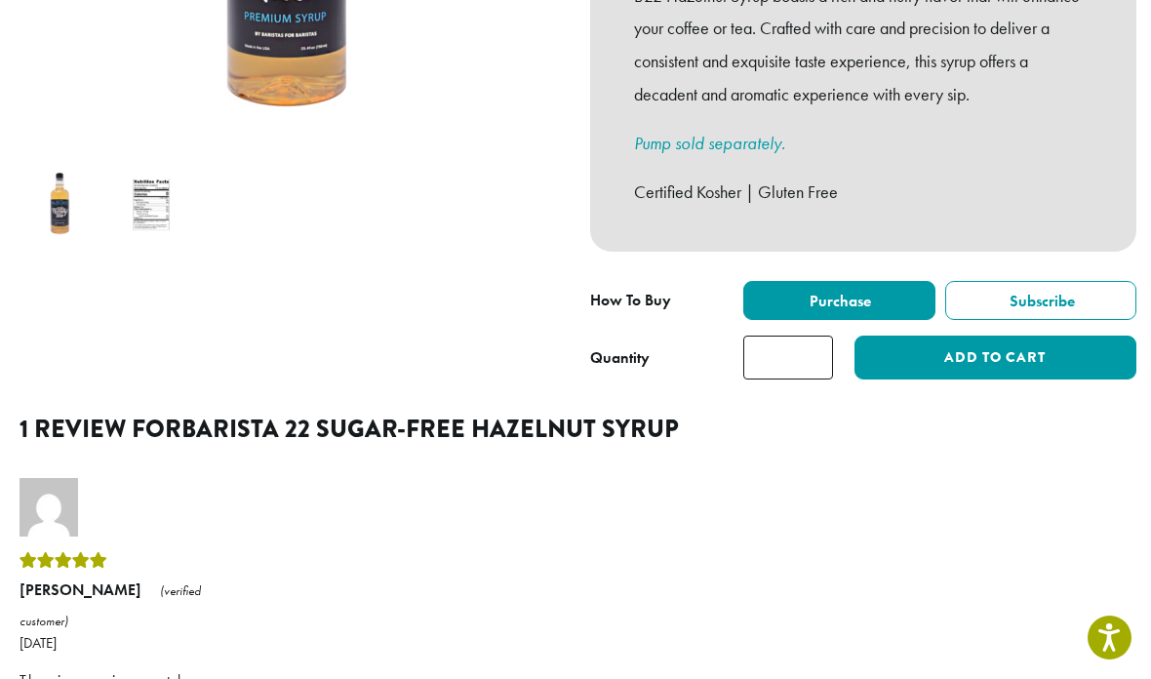
click at [818, 335] on input "*" at bounding box center [788, 357] width 90 height 44
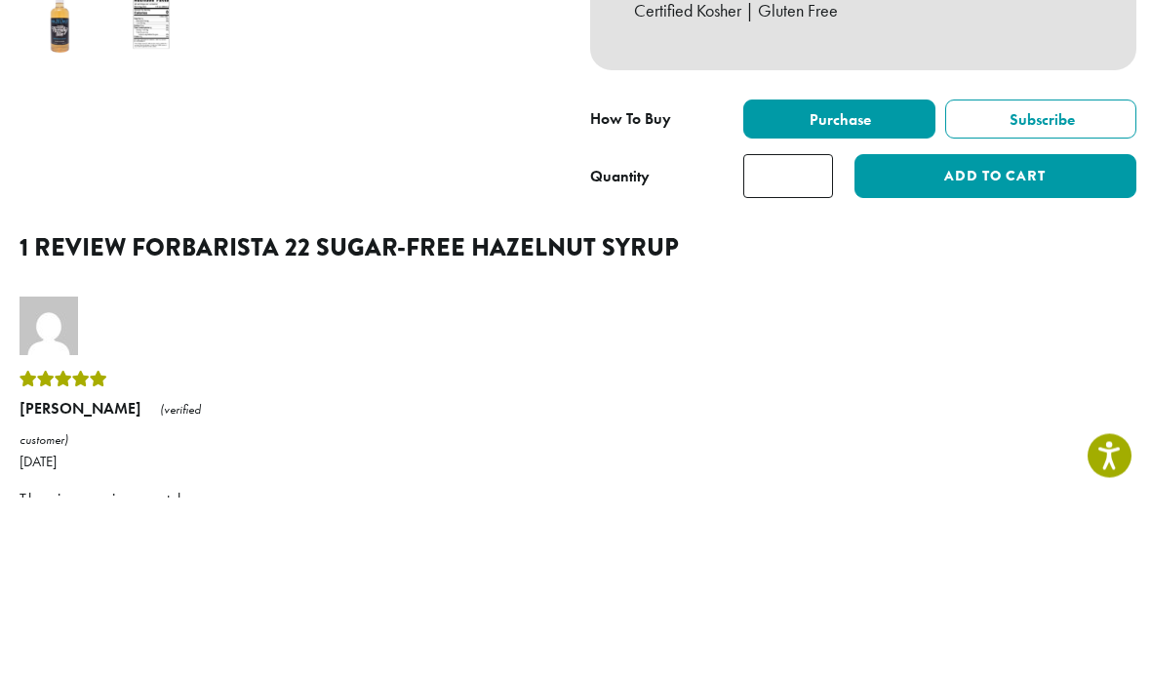
type input "*"
click at [1007, 336] on button "Add to cart" at bounding box center [995, 358] width 282 height 44
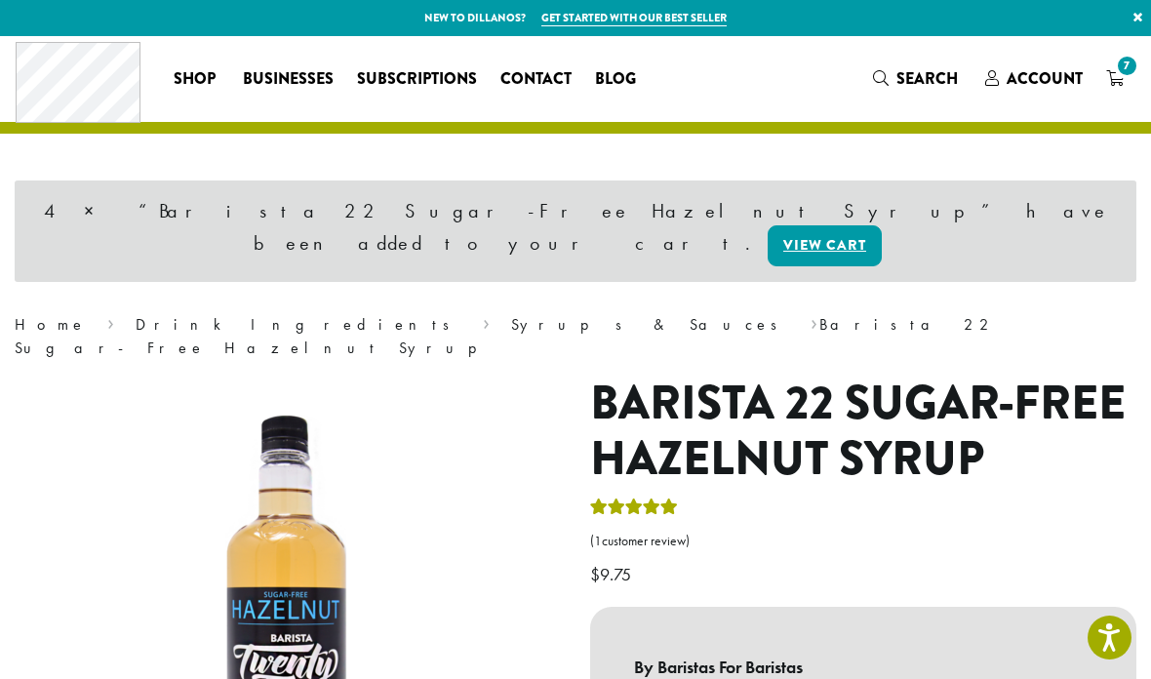
click at [1119, 73] on span "7" at bounding box center [1127, 66] width 26 height 26
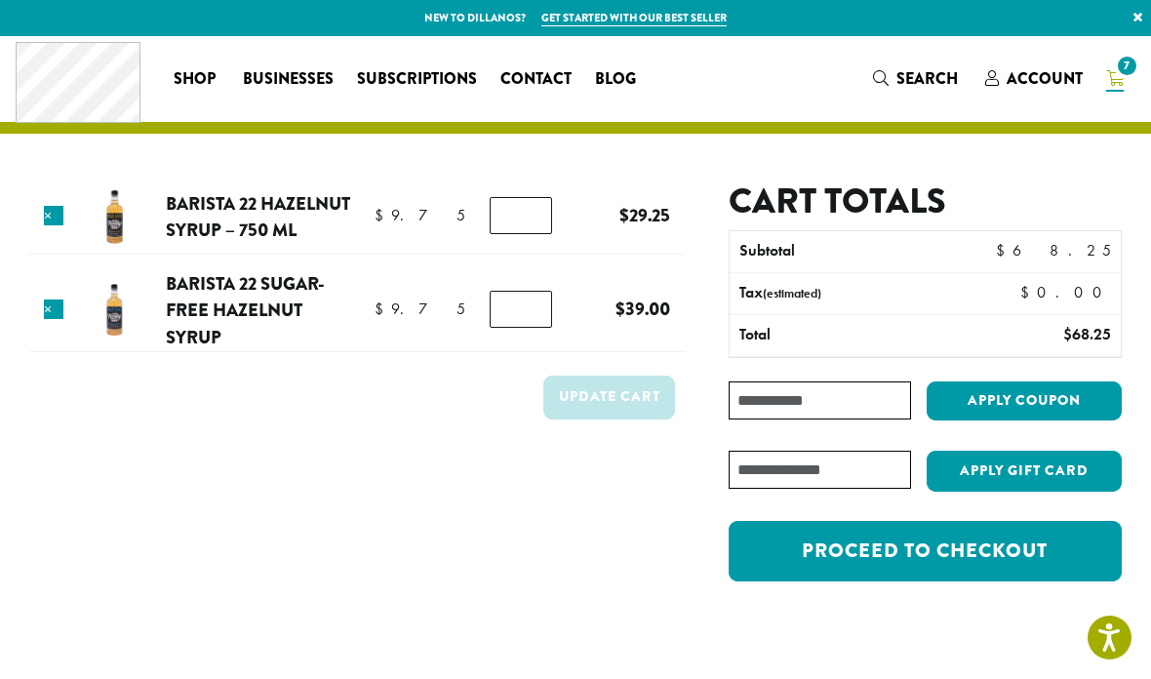
click at [1003, 560] on link "Proceed to checkout" at bounding box center [924, 551] width 393 height 60
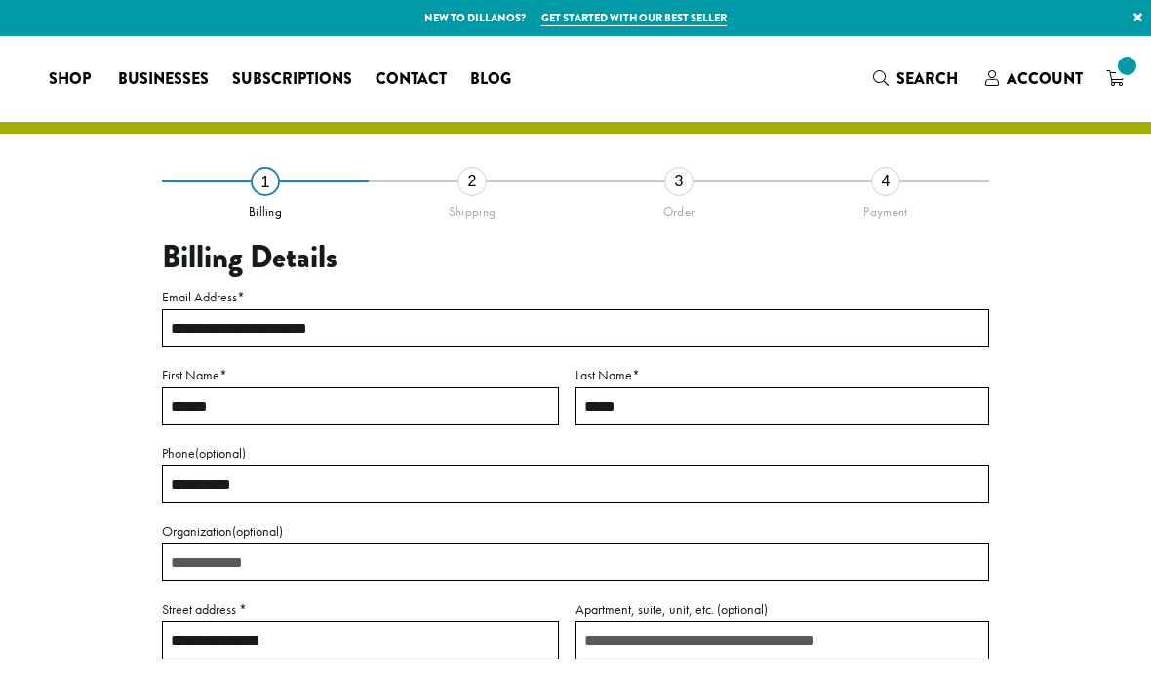
select select "**"
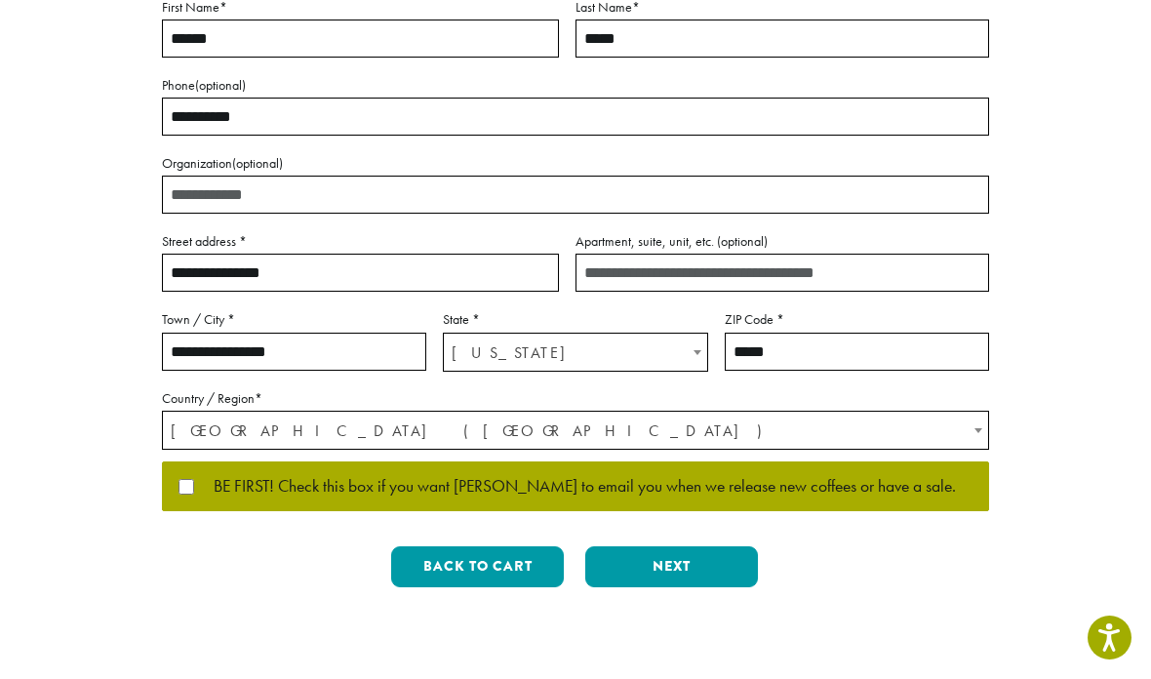
scroll to position [363, 0]
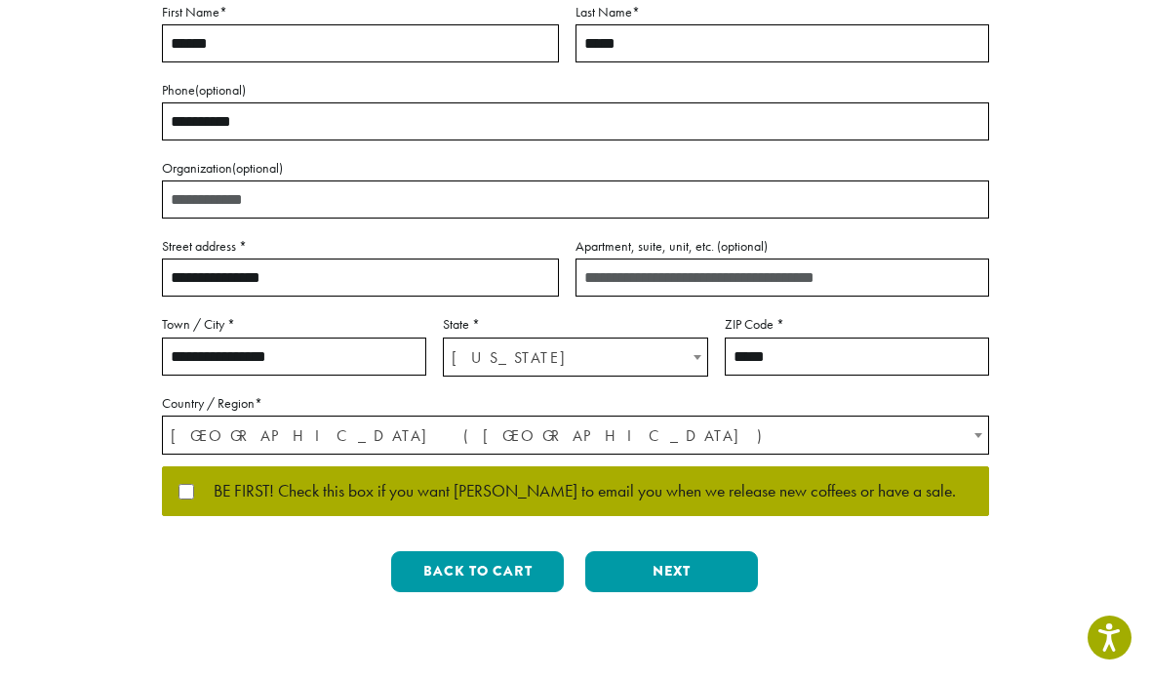
click at [696, 588] on button "Next" at bounding box center [671, 571] width 173 height 41
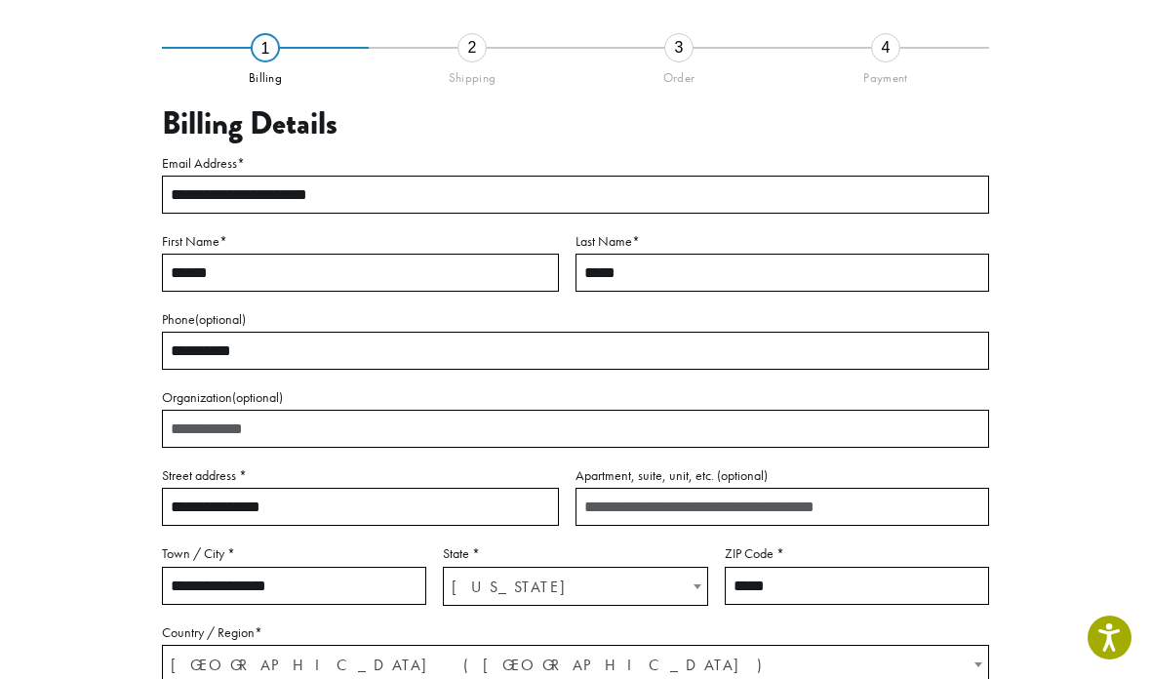
scroll to position [82, 0]
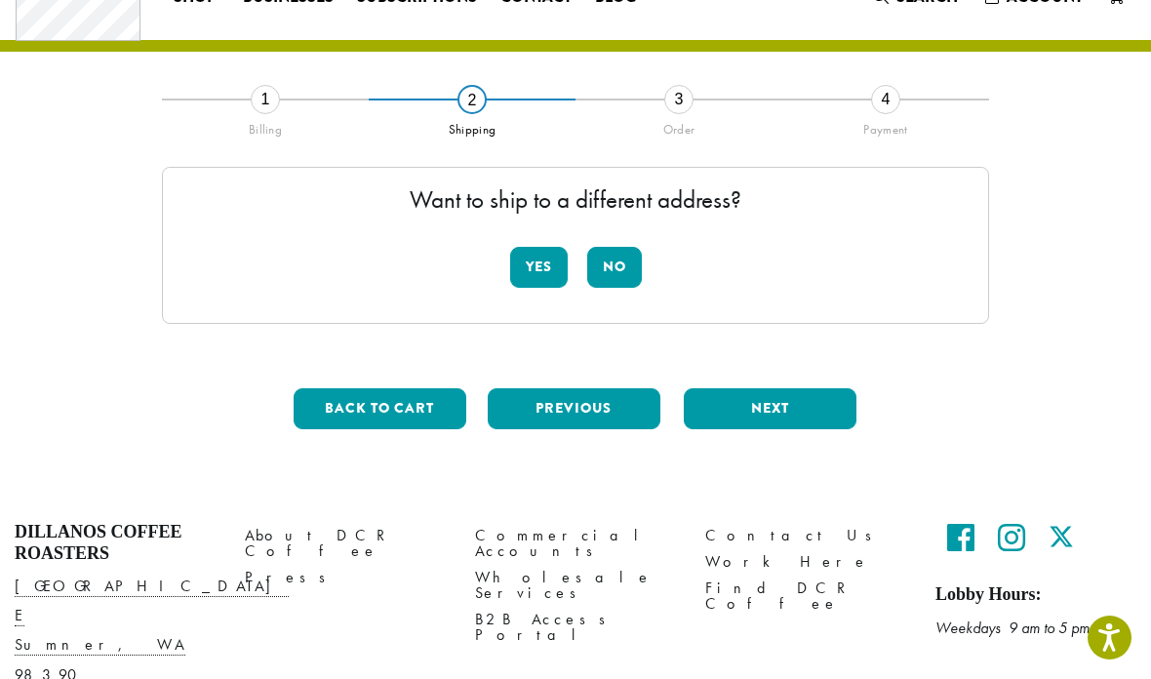
click at [538, 271] on button "Yes" at bounding box center [539, 267] width 58 height 41
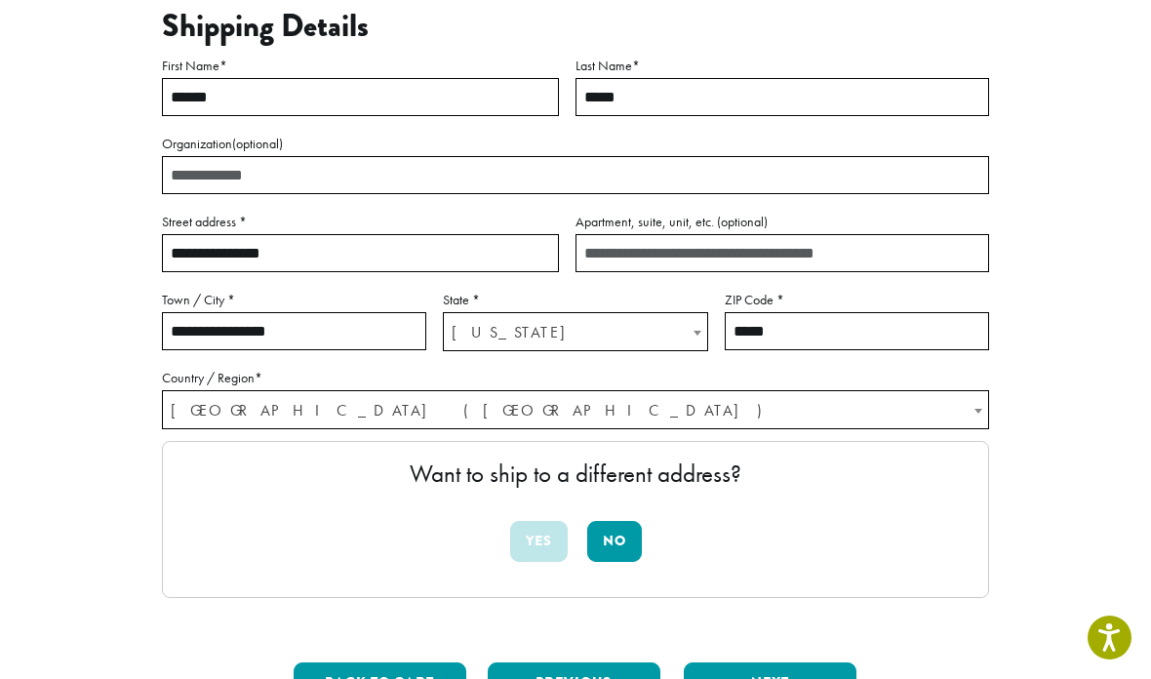
scroll to position [237, 0]
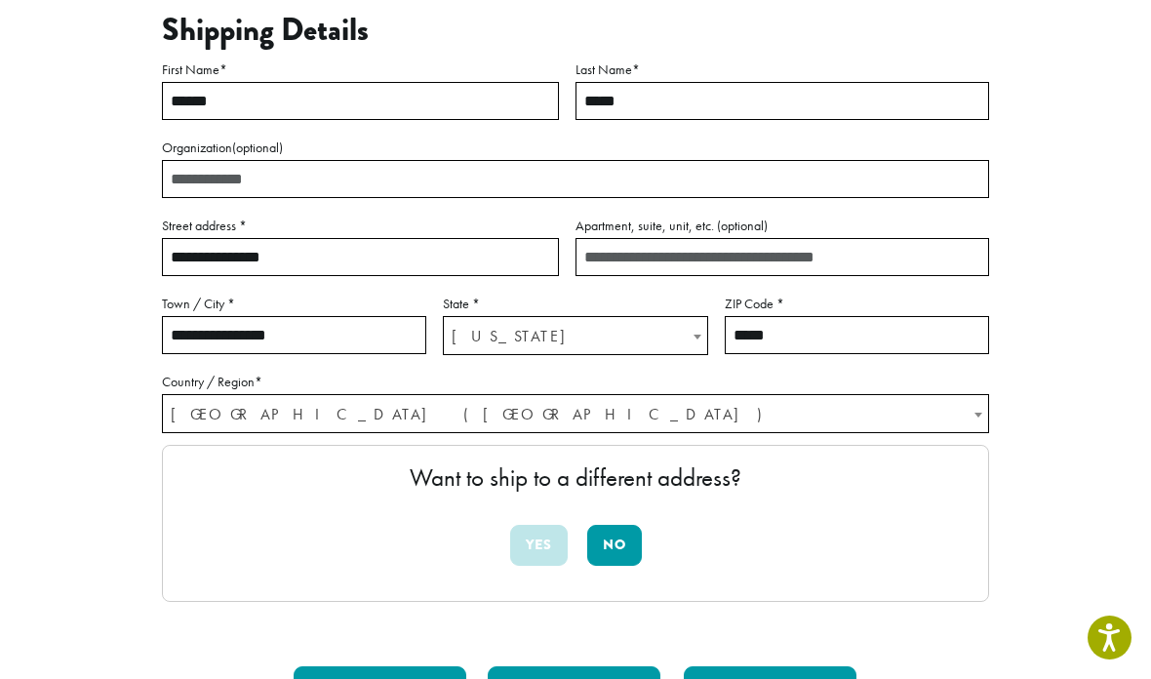
click at [438, 261] on input "**********" at bounding box center [360, 257] width 397 height 38
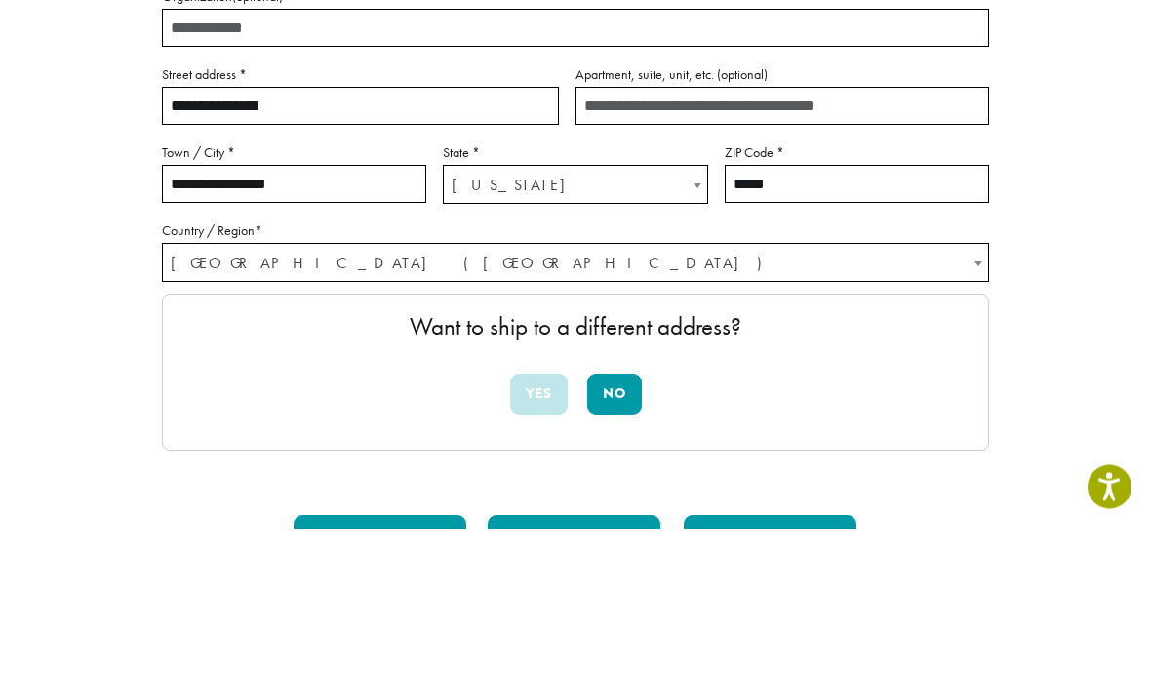
click at [224, 238] on input "**********" at bounding box center [360, 257] width 397 height 38
type input "**********"
click at [702, 238] on input "Apartment, suite, unit, etc. (optional)" at bounding box center [781, 257] width 413 height 38
type input "****"
click at [356, 316] on input "**********" at bounding box center [294, 335] width 264 height 38
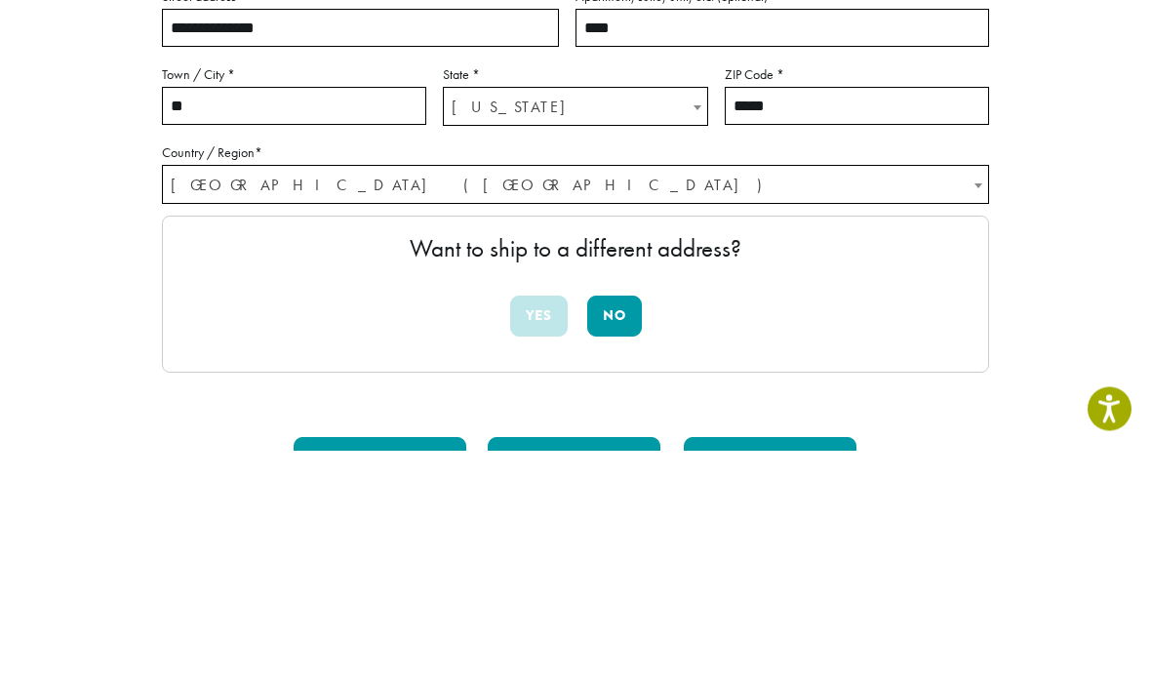
type input "*"
type input "*******"
select select "**"
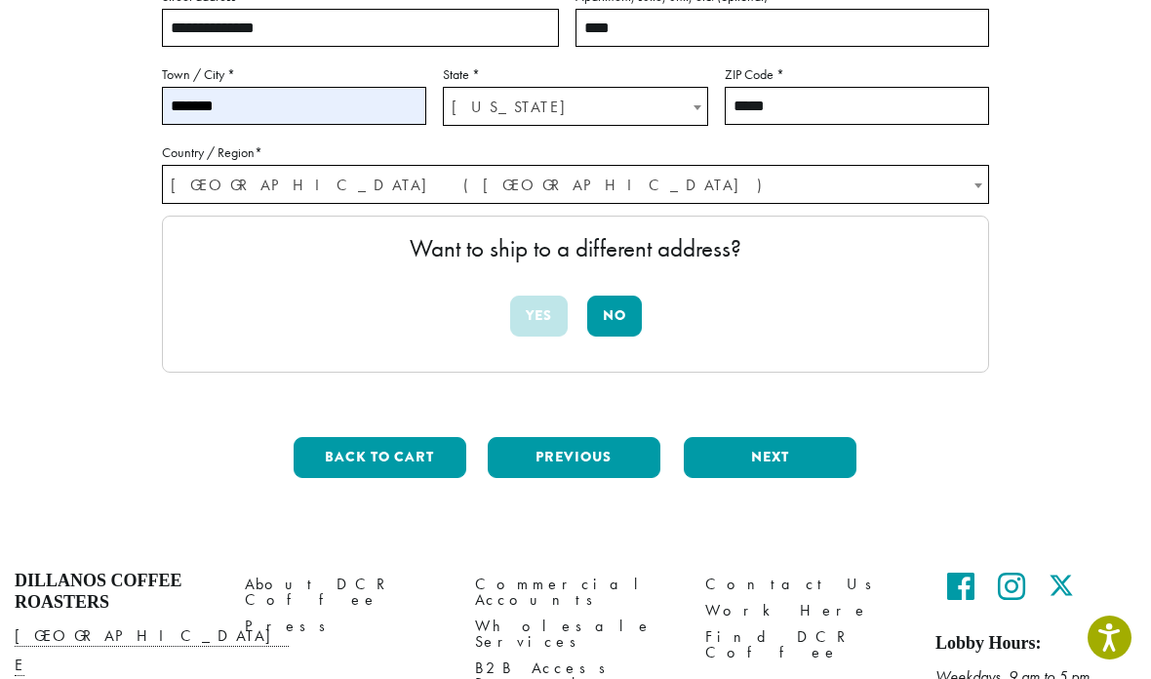
click at [839, 98] on input "*****" at bounding box center [857, 106] width 264 height 38
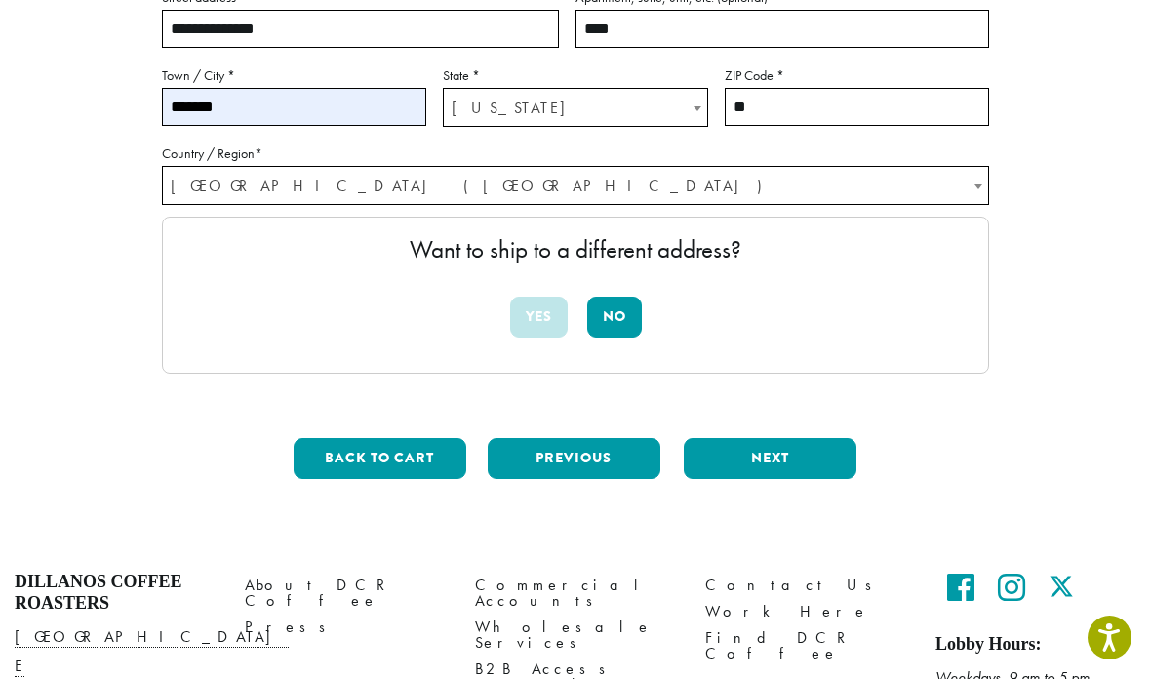
type input "*"
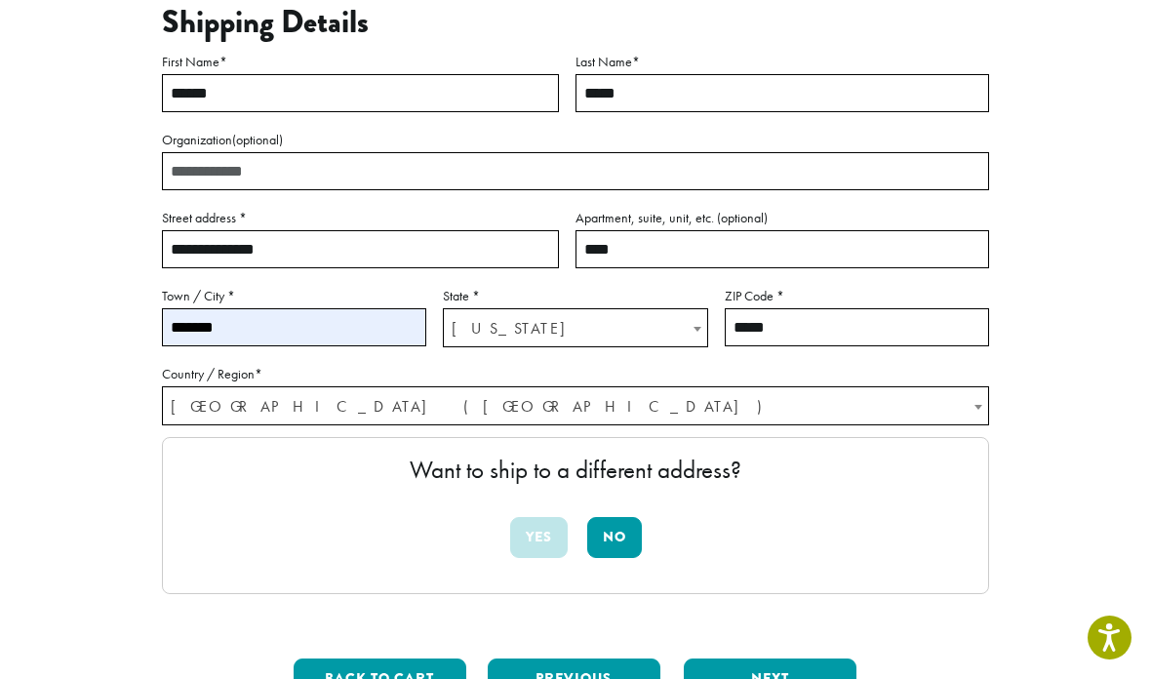
scroll to position [244, 0]
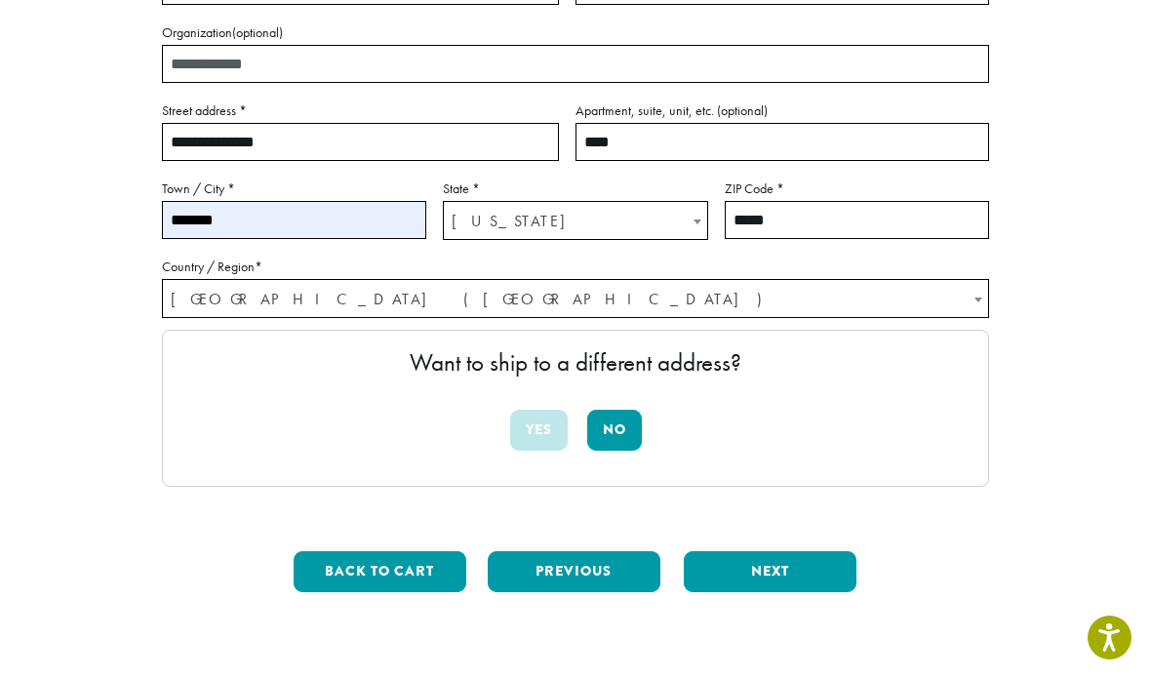
type input "*****"
click at [823, 571] on button "Next" at bounding box center [770, 571] width 173 height 41
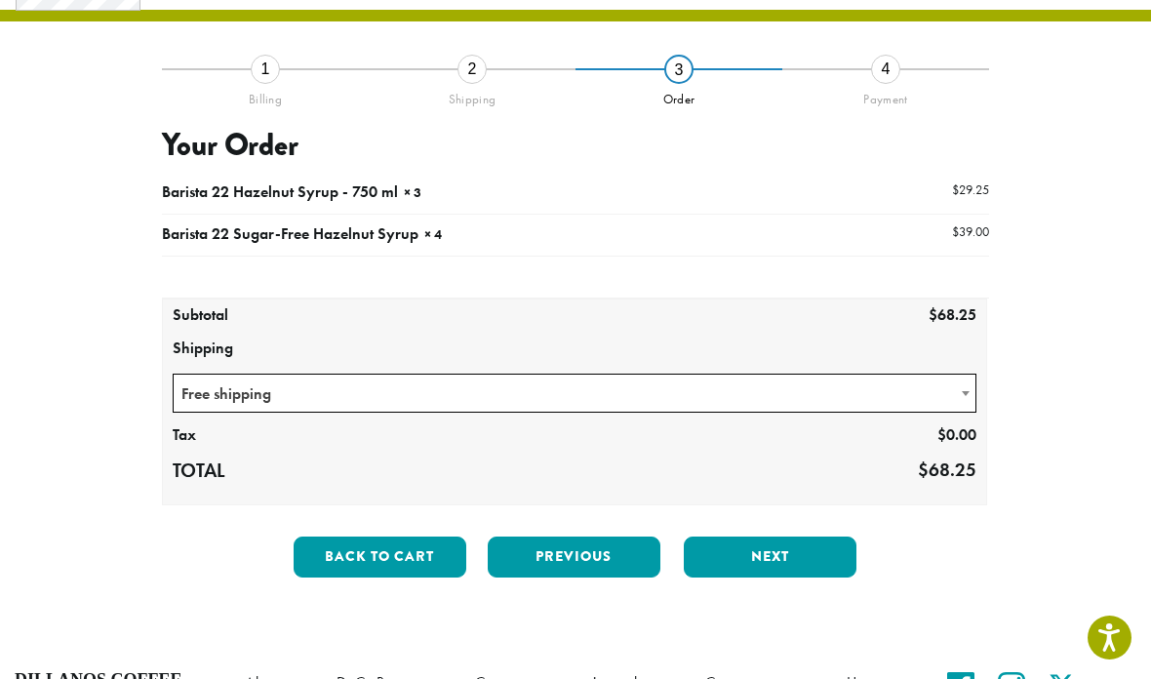
scroll to position [111, 0]
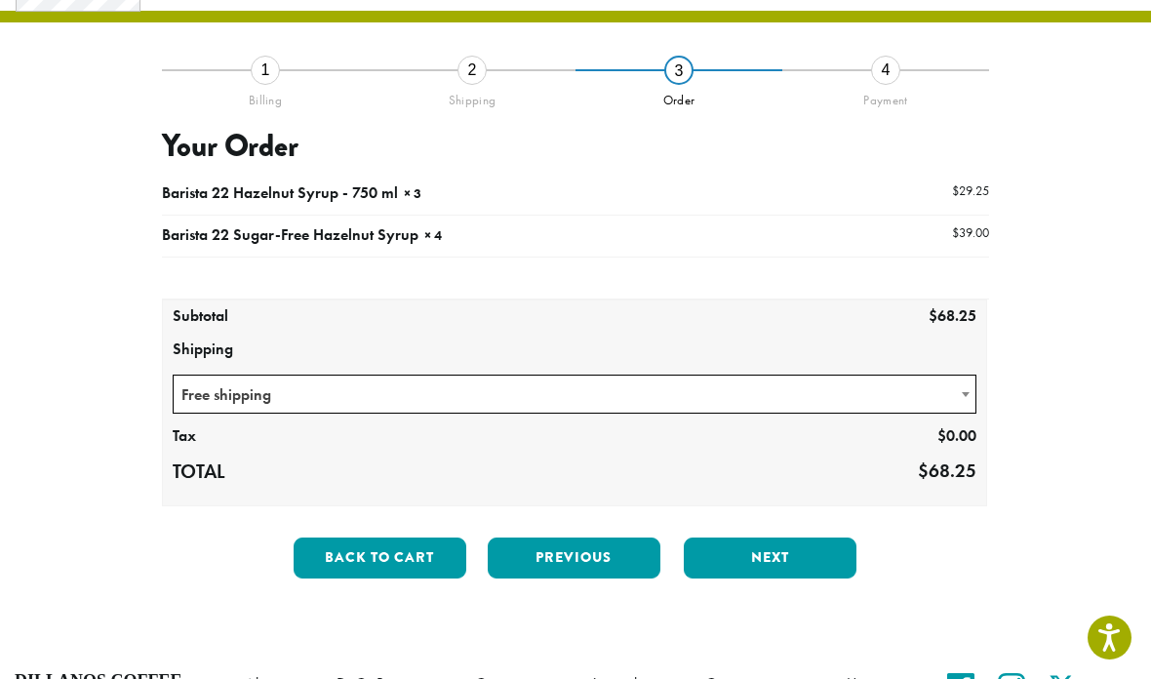
click at [806, 558] on button "Next" at bounding box center [770, 557] width 173 height 41
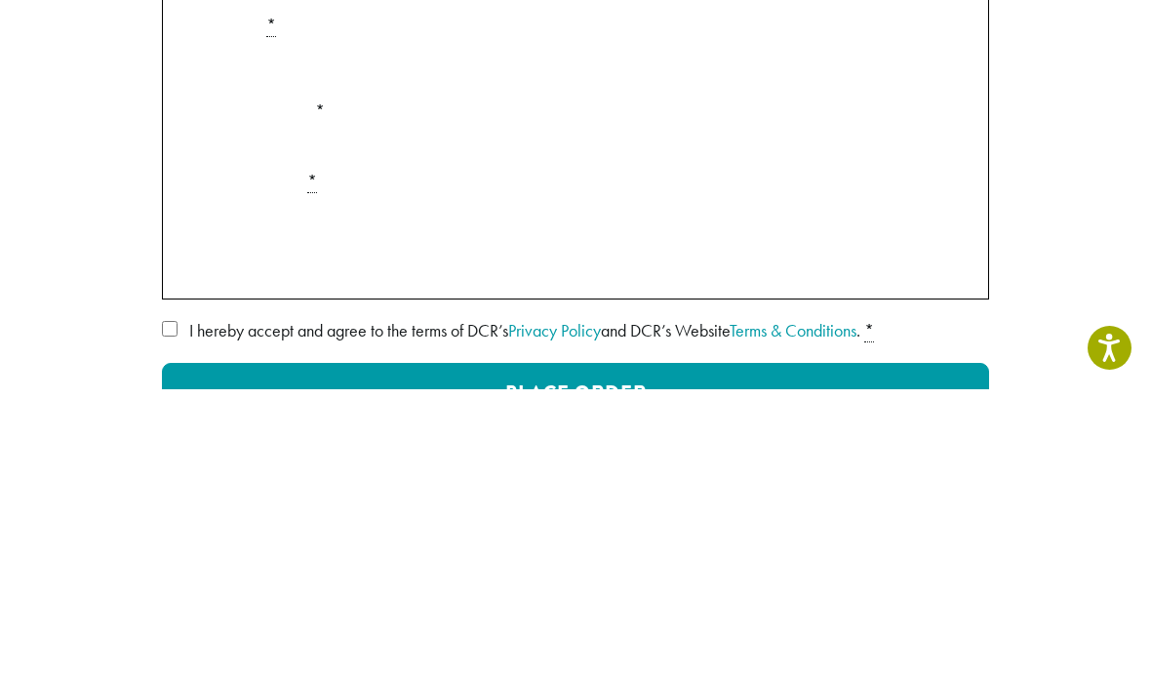
scroll to position [401, 0]
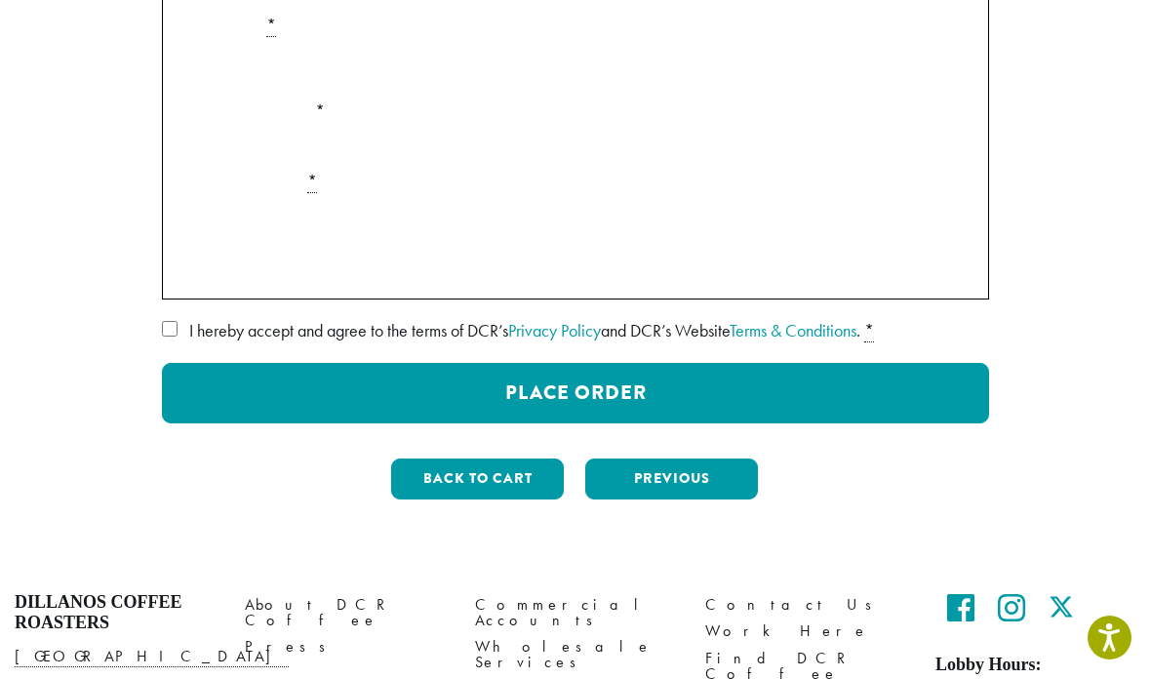
click at [193, 329] on span "I hereby accept and agree to the terms of DCR’s Privacy Policy and DCR’s Websit…" at bounding box center [524, 330] width 671 height 22
click at [711, 397] on button "Place Order" at bounding box center [575, 393] width 827 height 60
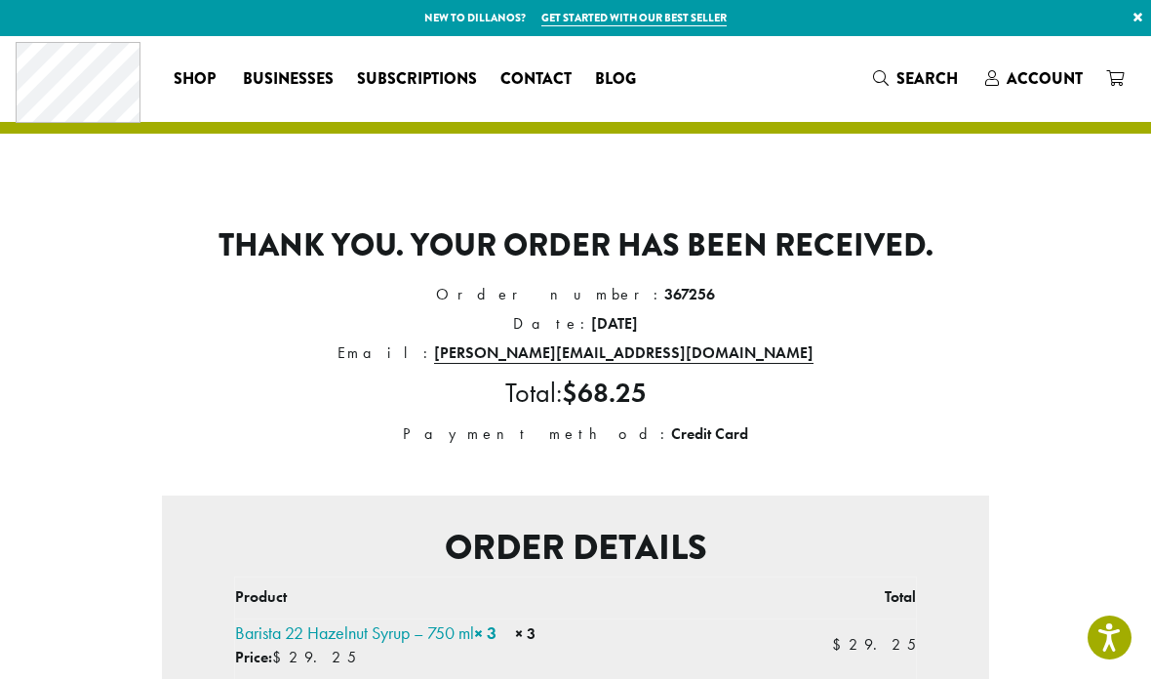
click at [1028, 84] on span "Account" at bounding box center [1044, 78] width 76 height 22
